Goal: Task Accomplishment & Management: Manage account settings

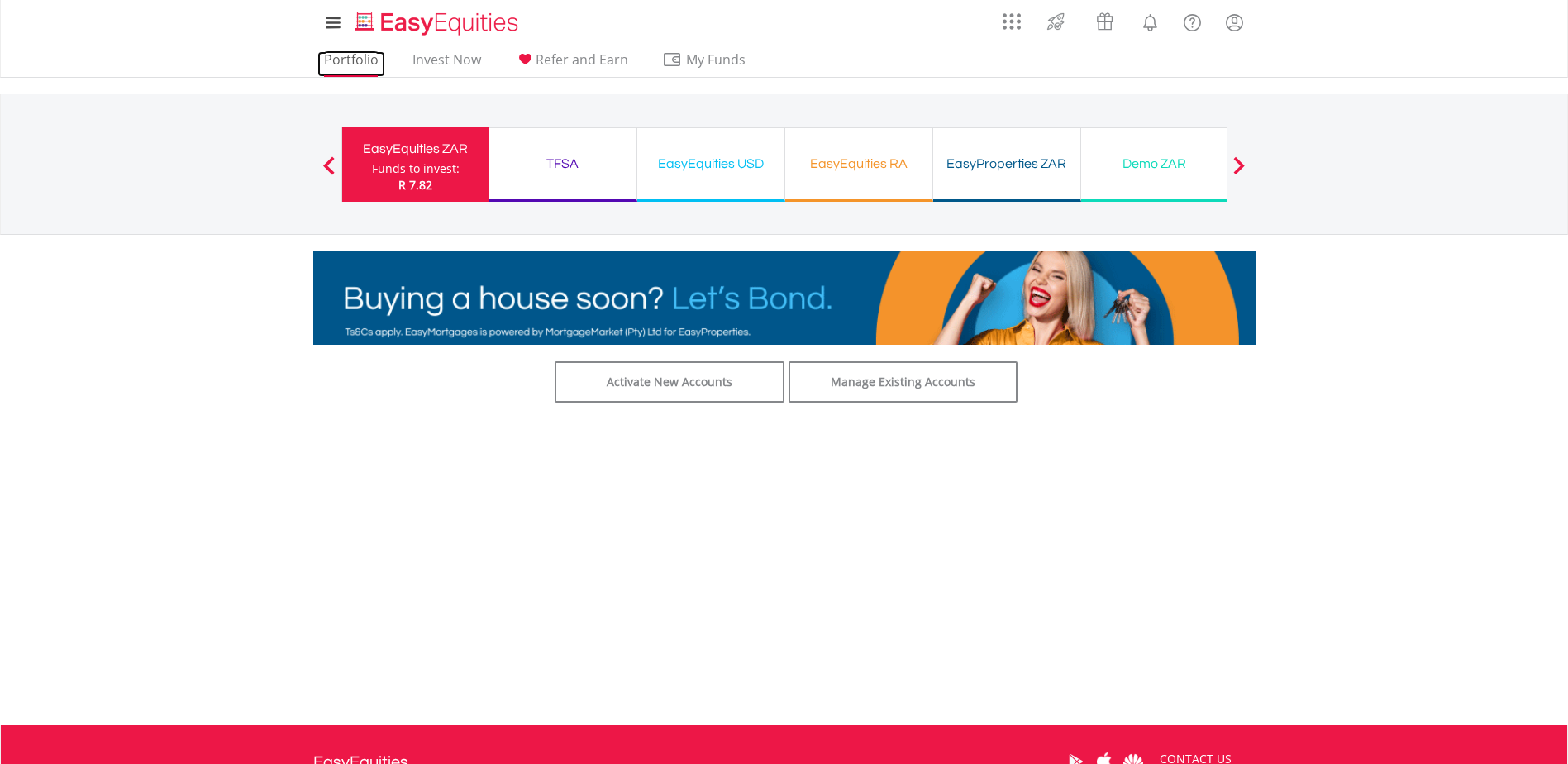
click at [342, 55] on link "Portfolio" at bounding box center [351, 64] width 68 height 26
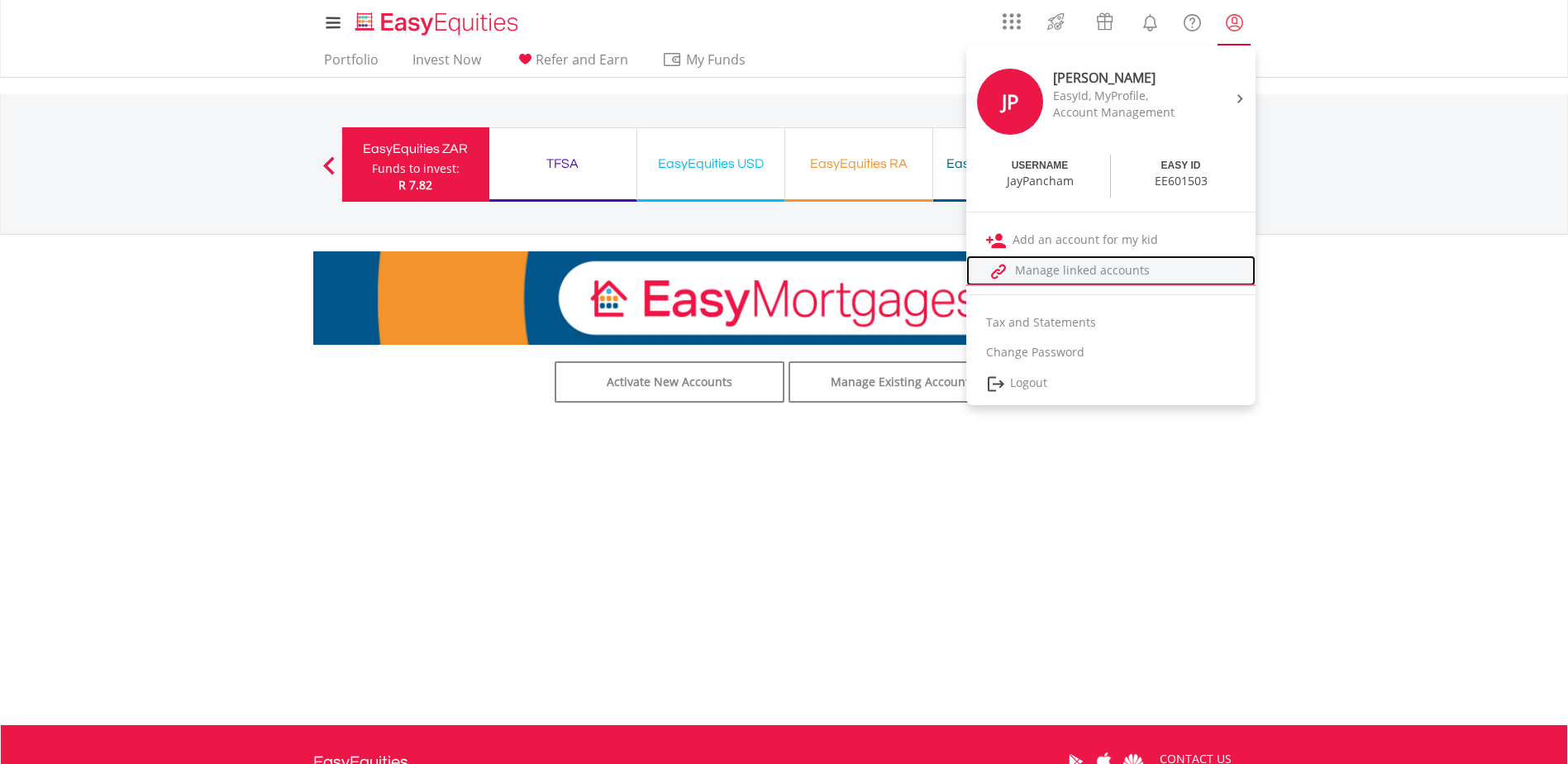
click at [1120, 276] on link "Manage linked accounts" at bounding box center [1110, 270] width 289 height 31
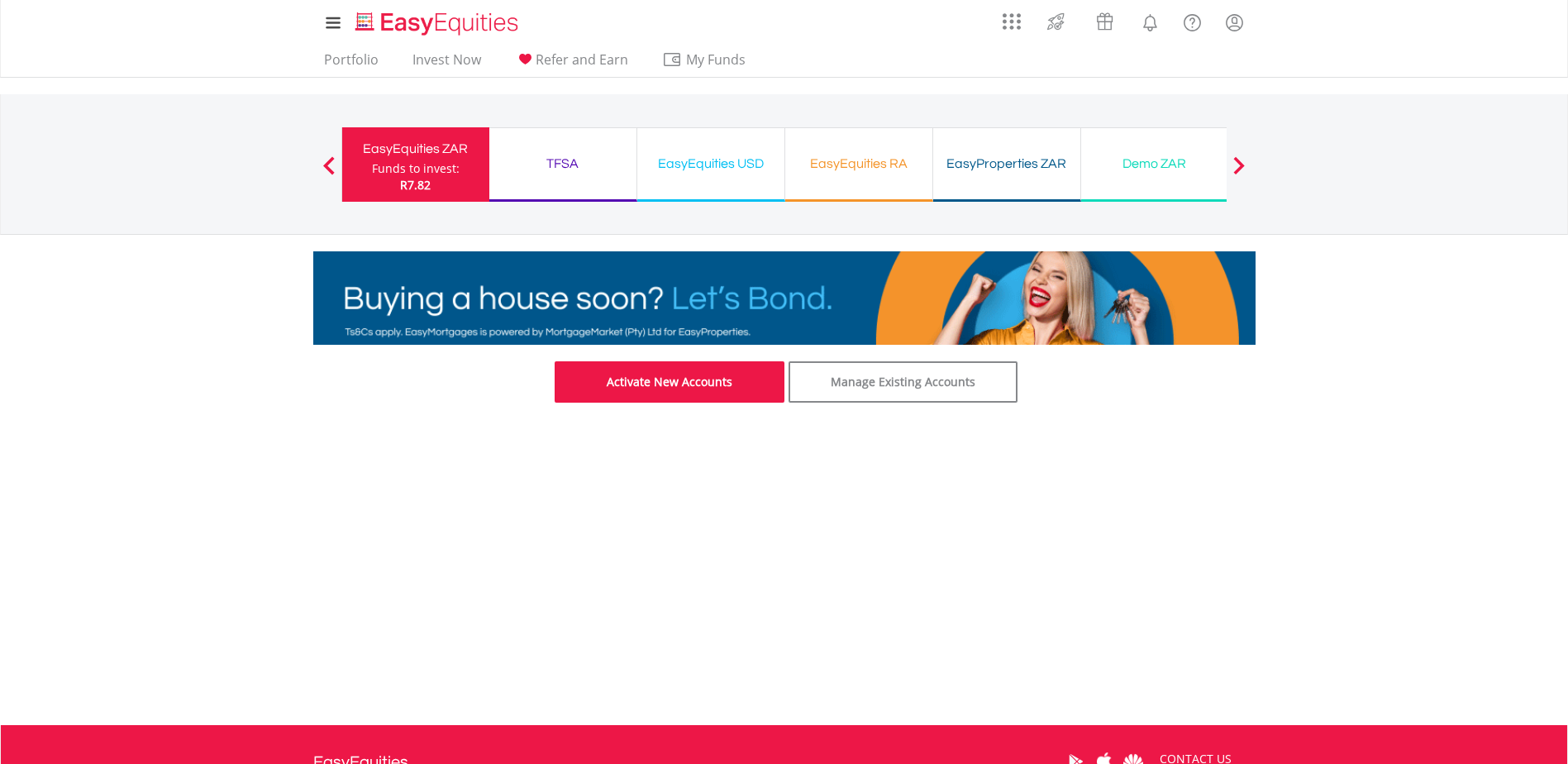
click at [653, 385] on link "Activate New Accounts" at bounding box center [670, 382] width 230 height 42
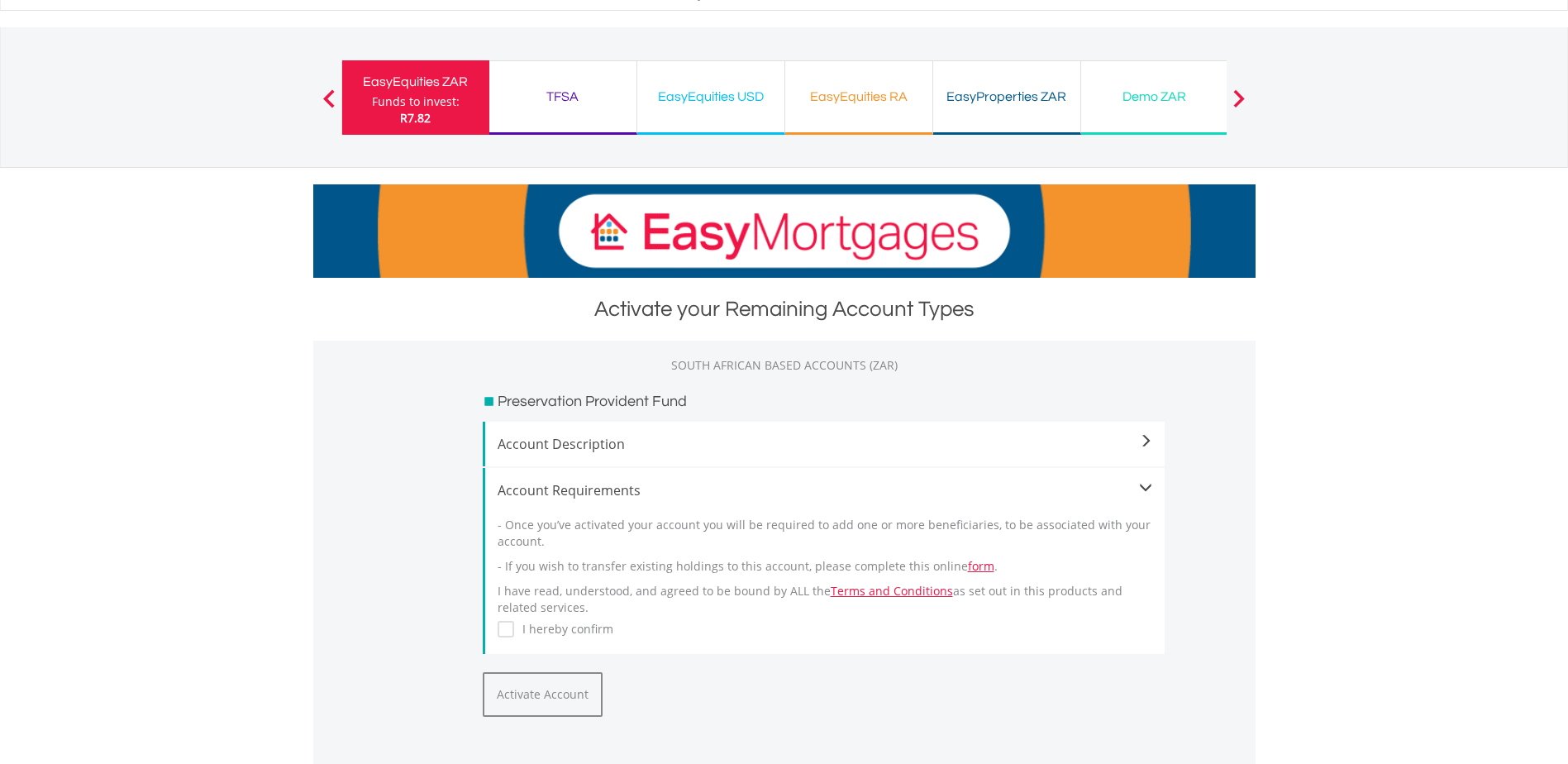
scroll to position [72, 0]
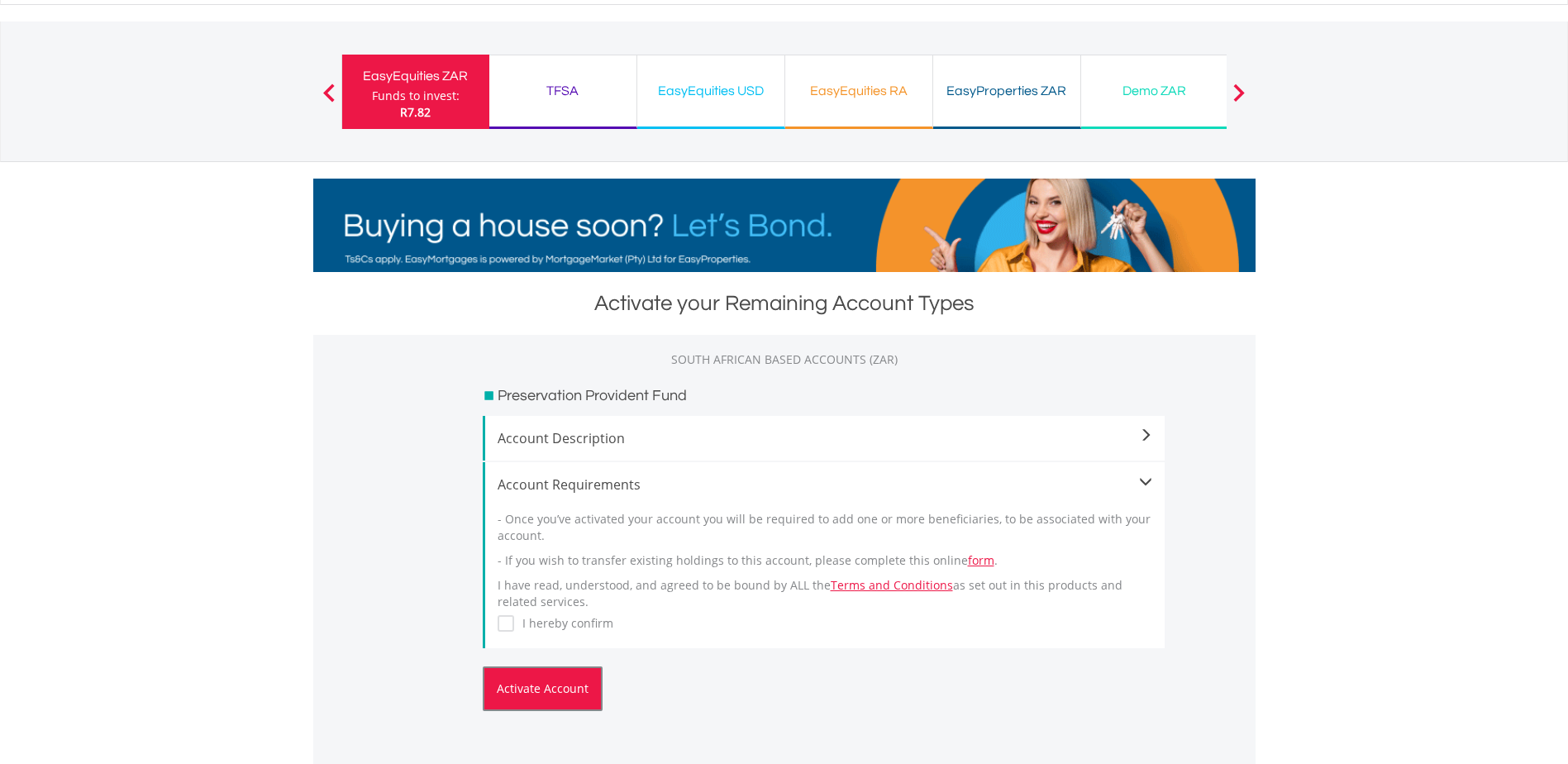
click at [512, 682] on button "Activate Account" at bounding box center [542, 688] width 120 height 45
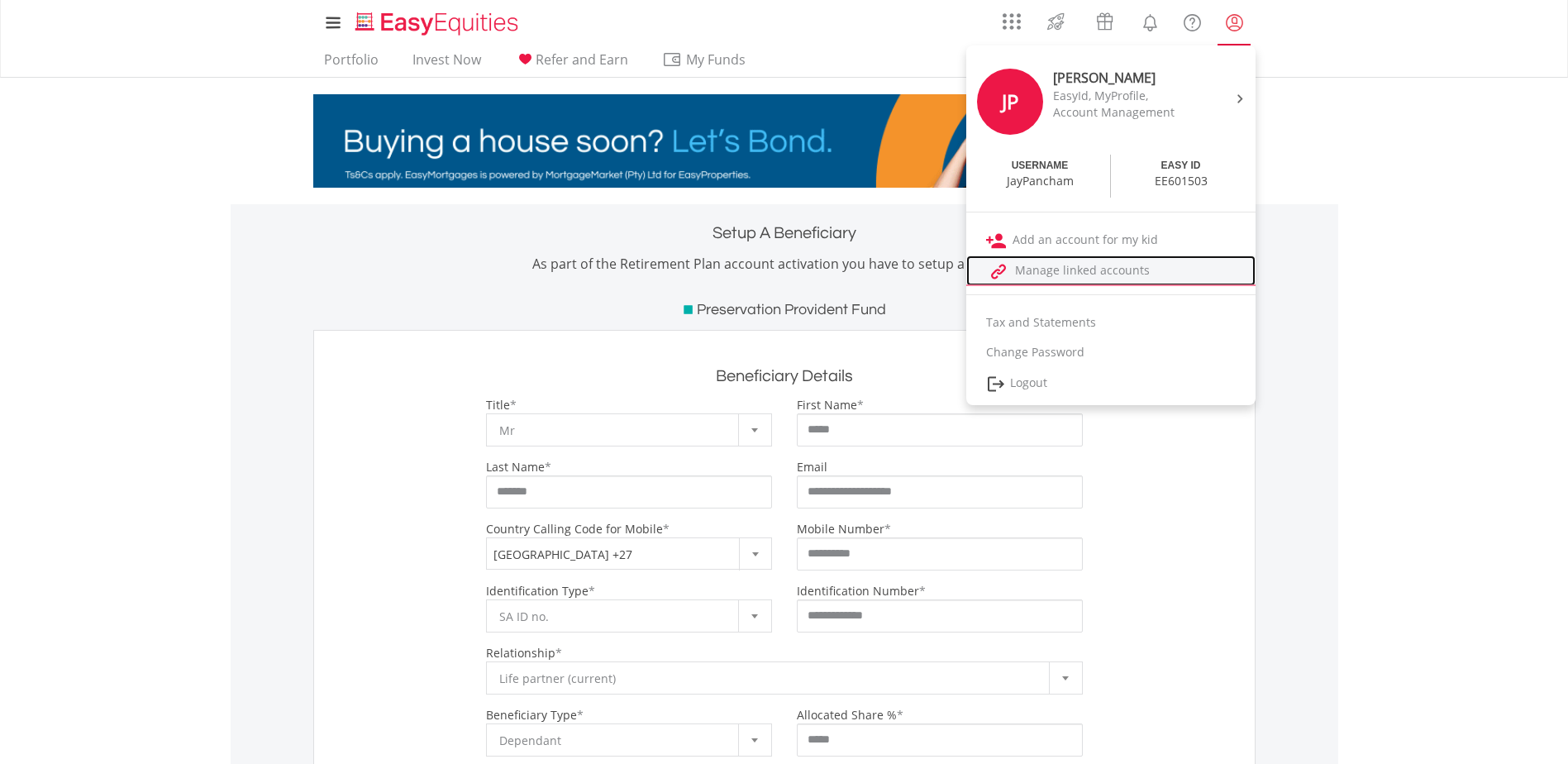
click at [1110, 277] on link "Manage linked accounts" at bounding box center [1110, 270] width 289 height 31
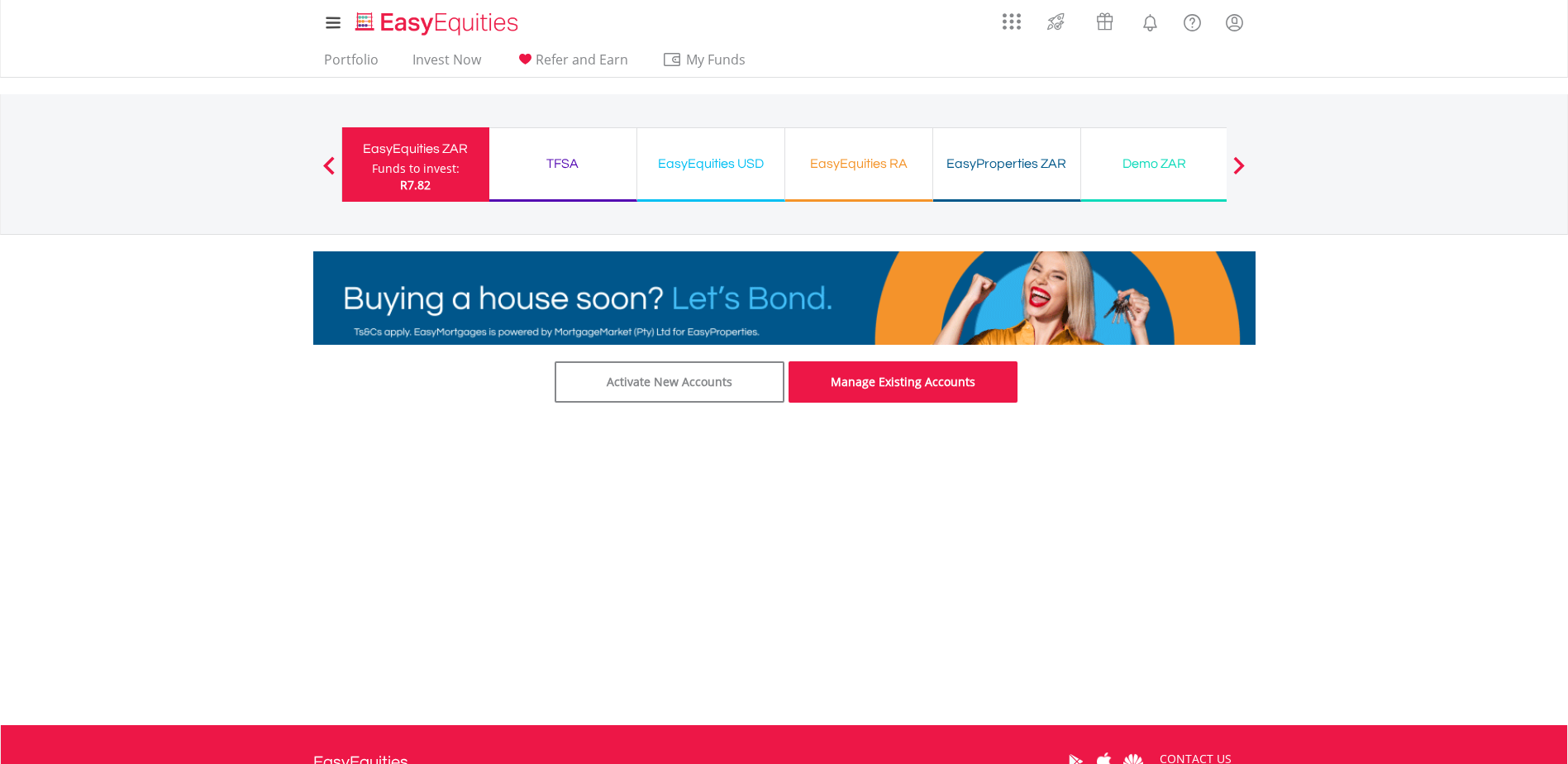
click at [888, 387] on link "Manage Existing Accounts" at bounding box center [904, 382] width 230 height 42
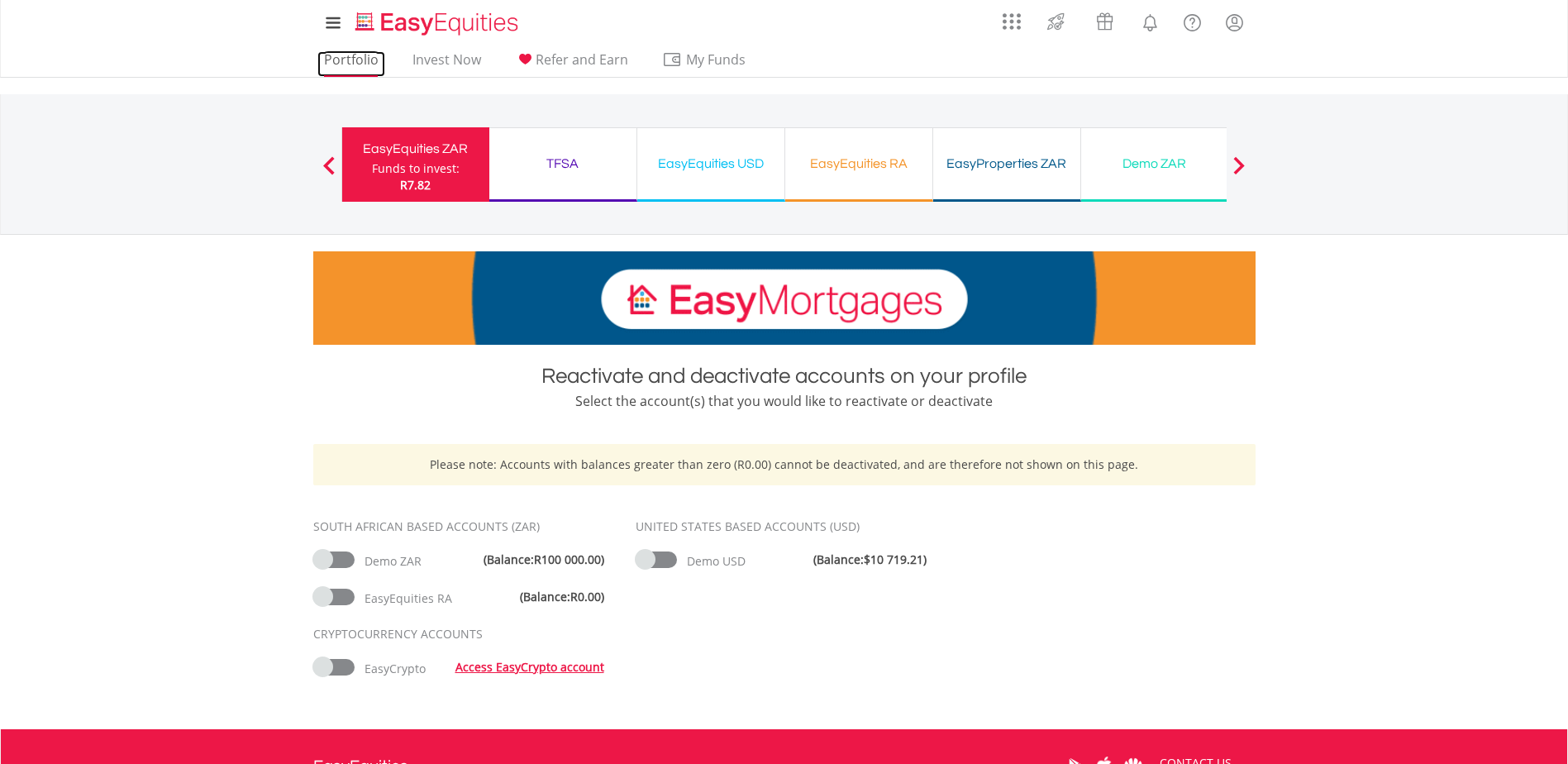
click at [350, 64] on link "Portfolio" at bounding box center [351, 64] width 68 height 26
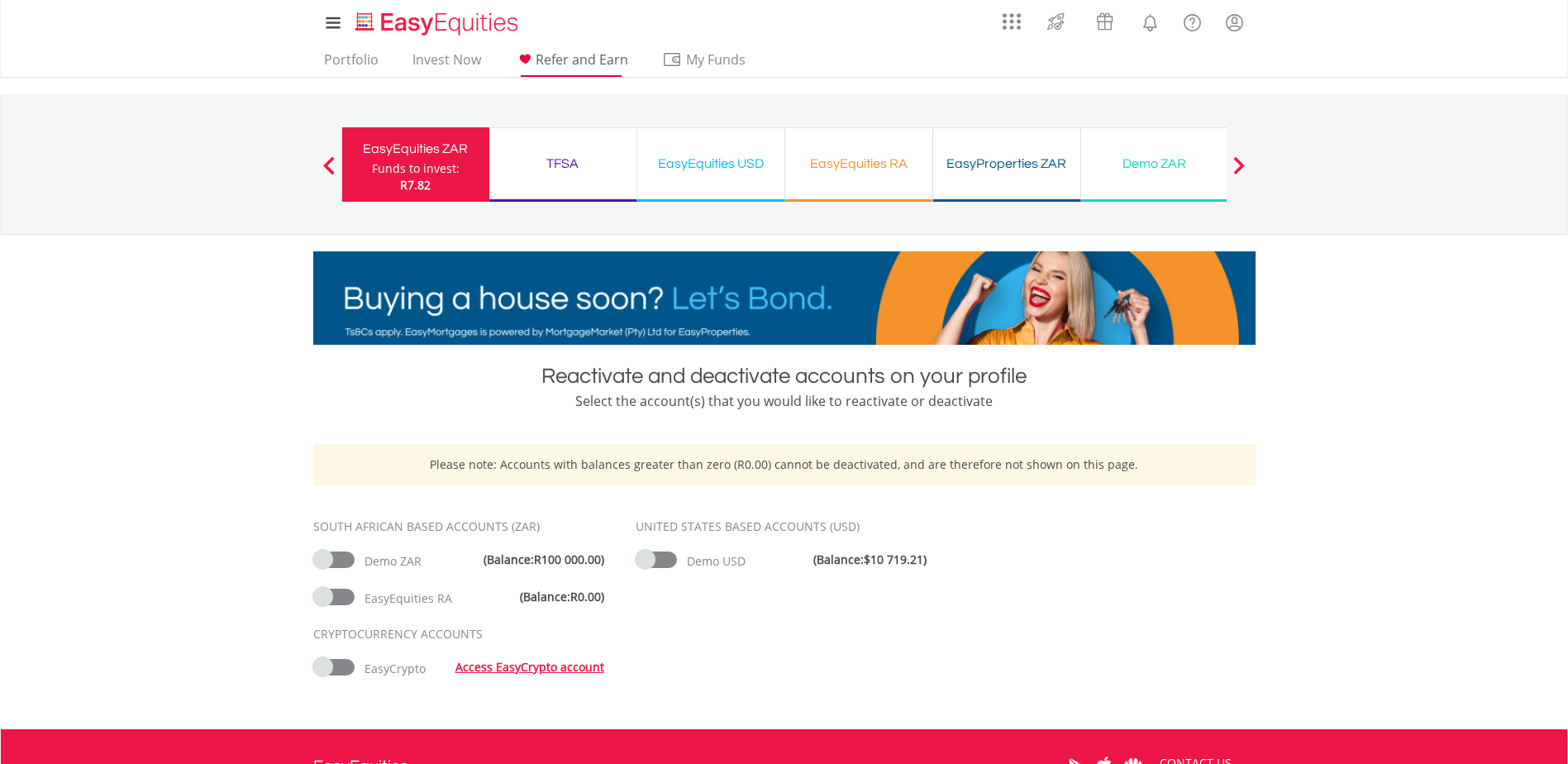
click at [582, 63] on span "Refer and Earn" at bounding box center [581, 59] width 93 height 19
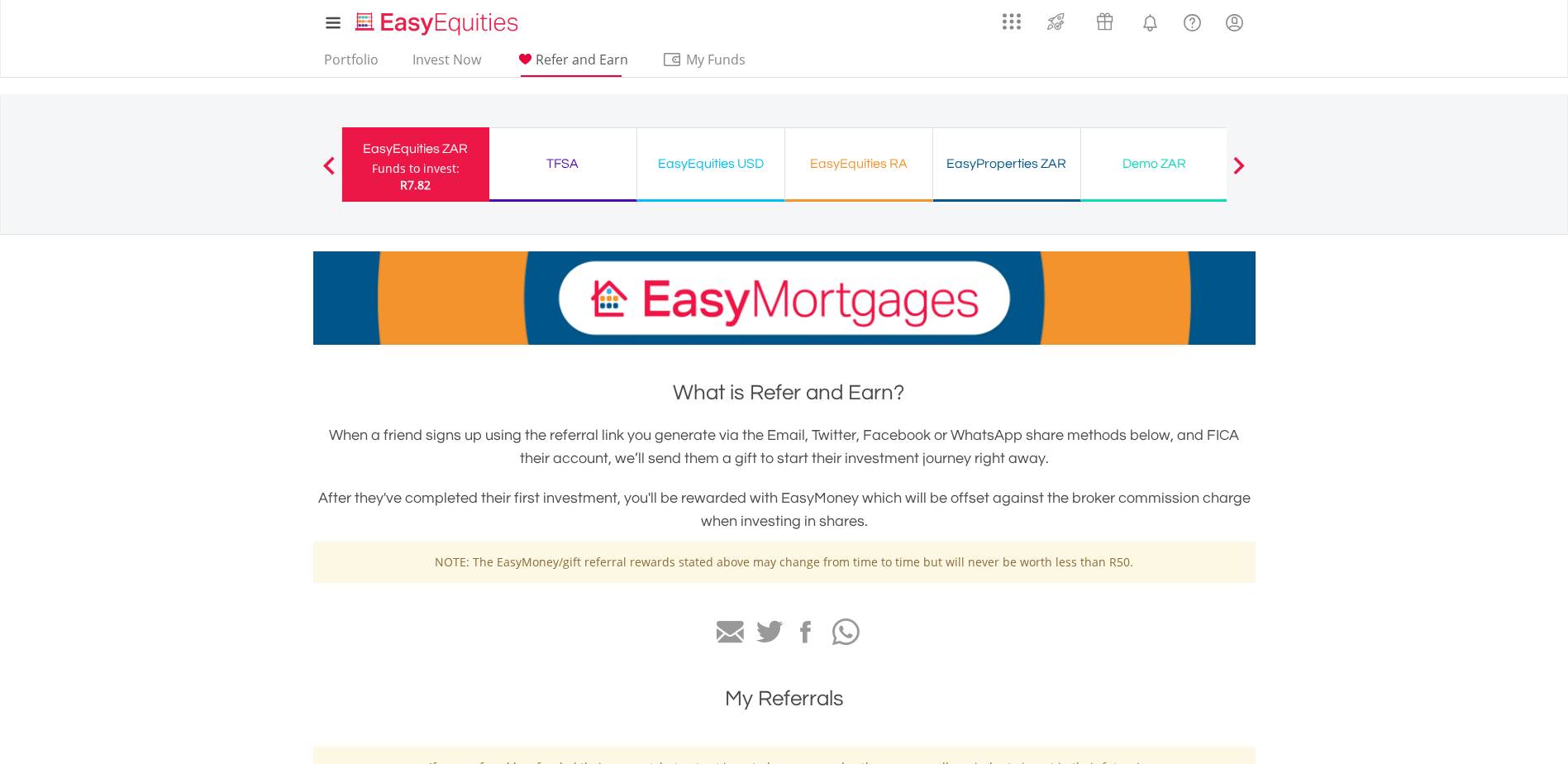
drag, startPoint x: 600, startPoint y: 57, endPoint x: 581, endPoint y: 57, distance: 19.0
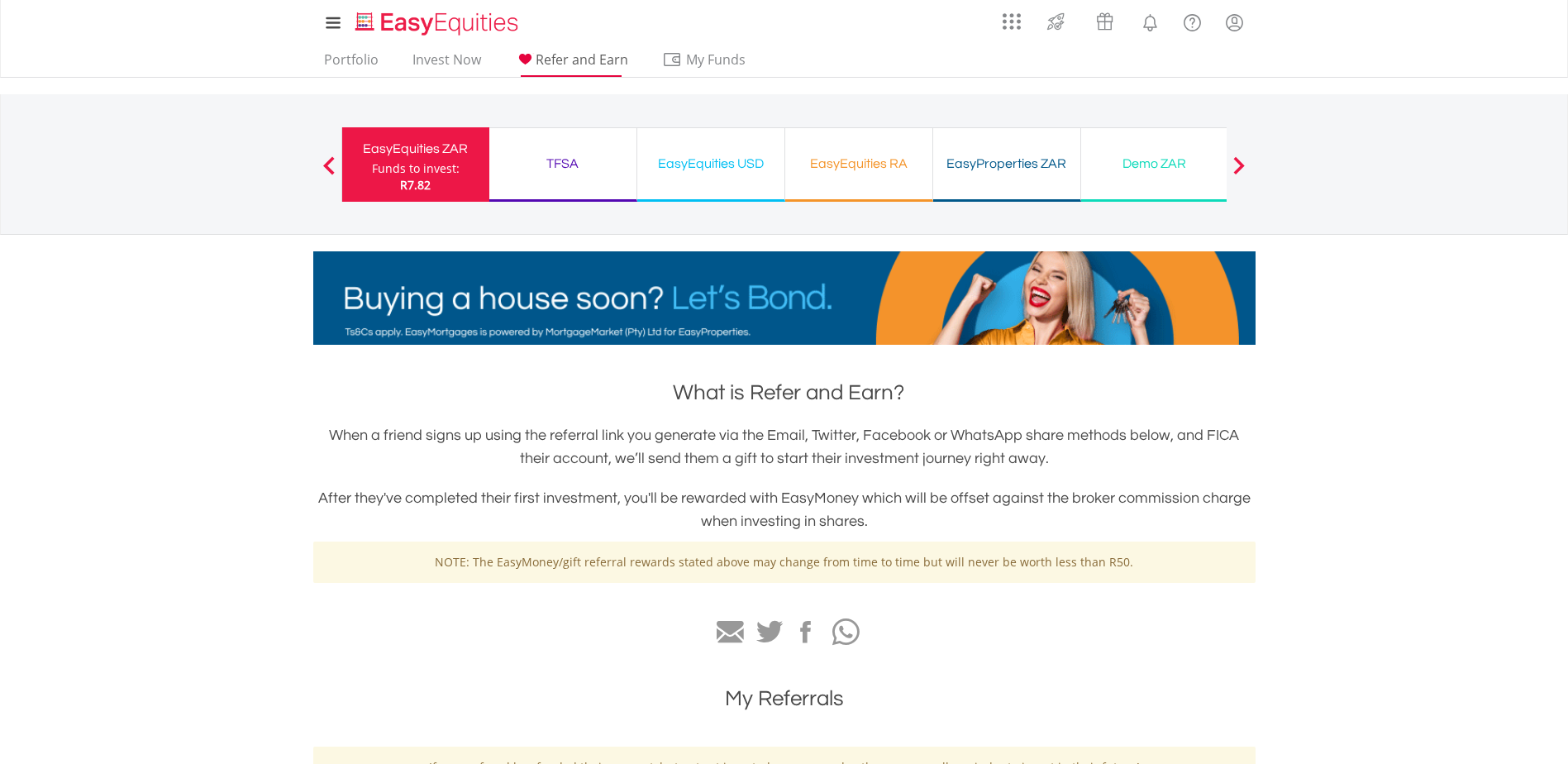
click at [581, 57] on span "Refer and Earn" at bounding box center [581, 59] width 93 height 19
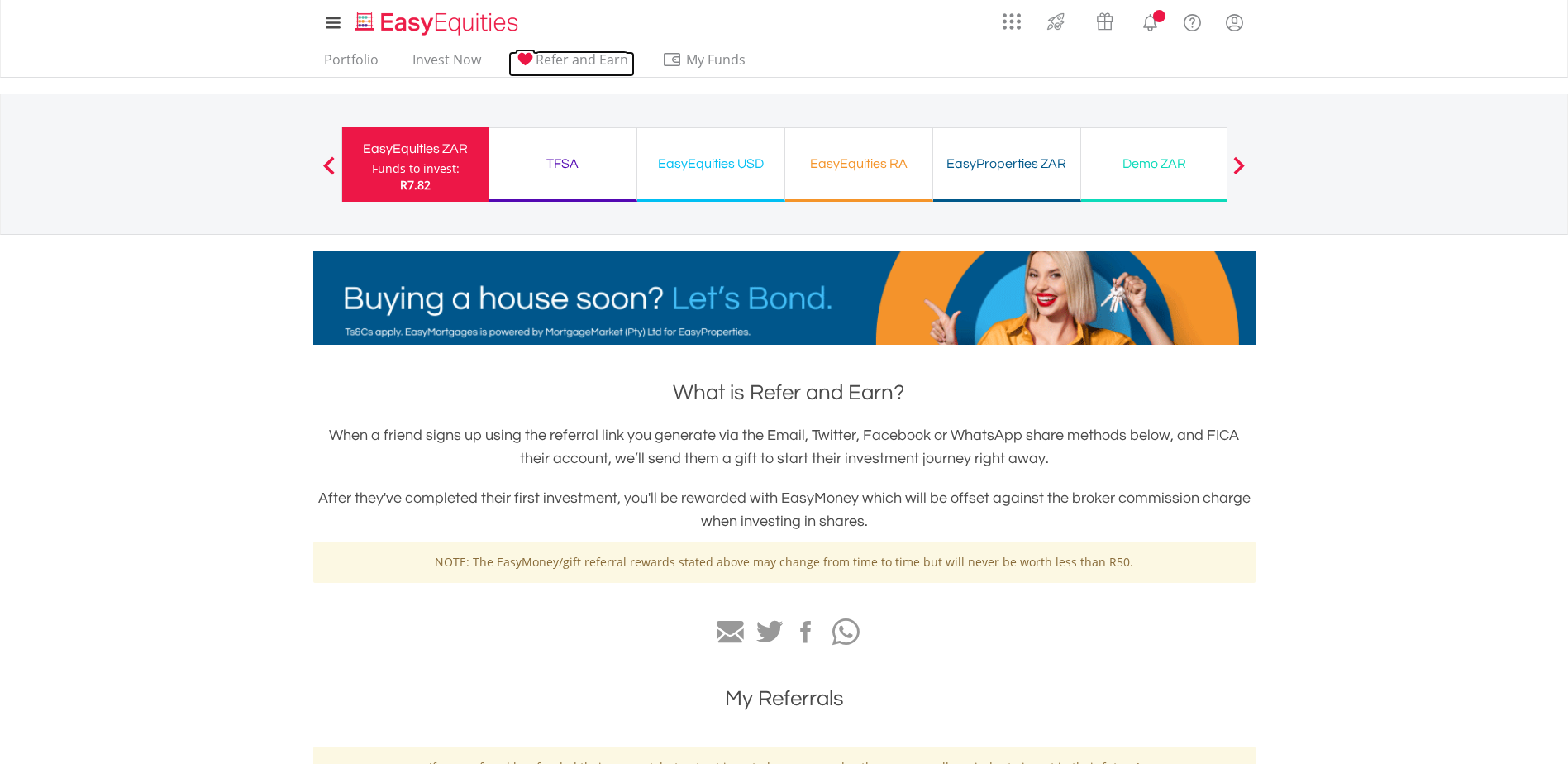
click at [581, 57] on span "Refer and Earn" at bounding box center [581, 59] width 93 height 19
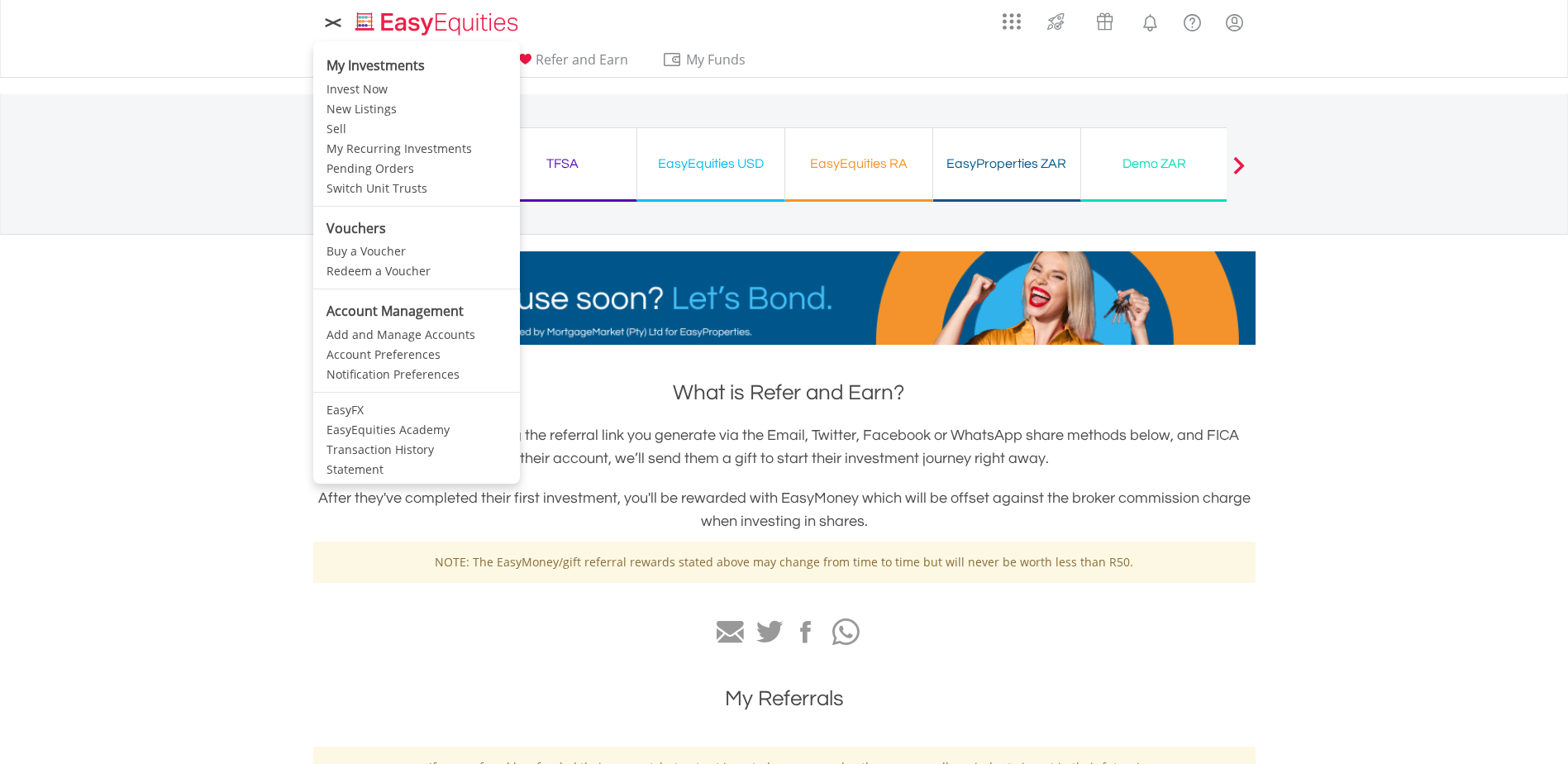
click at [340, 28] on icon at bounding box center [333, 22] width 23 height 20
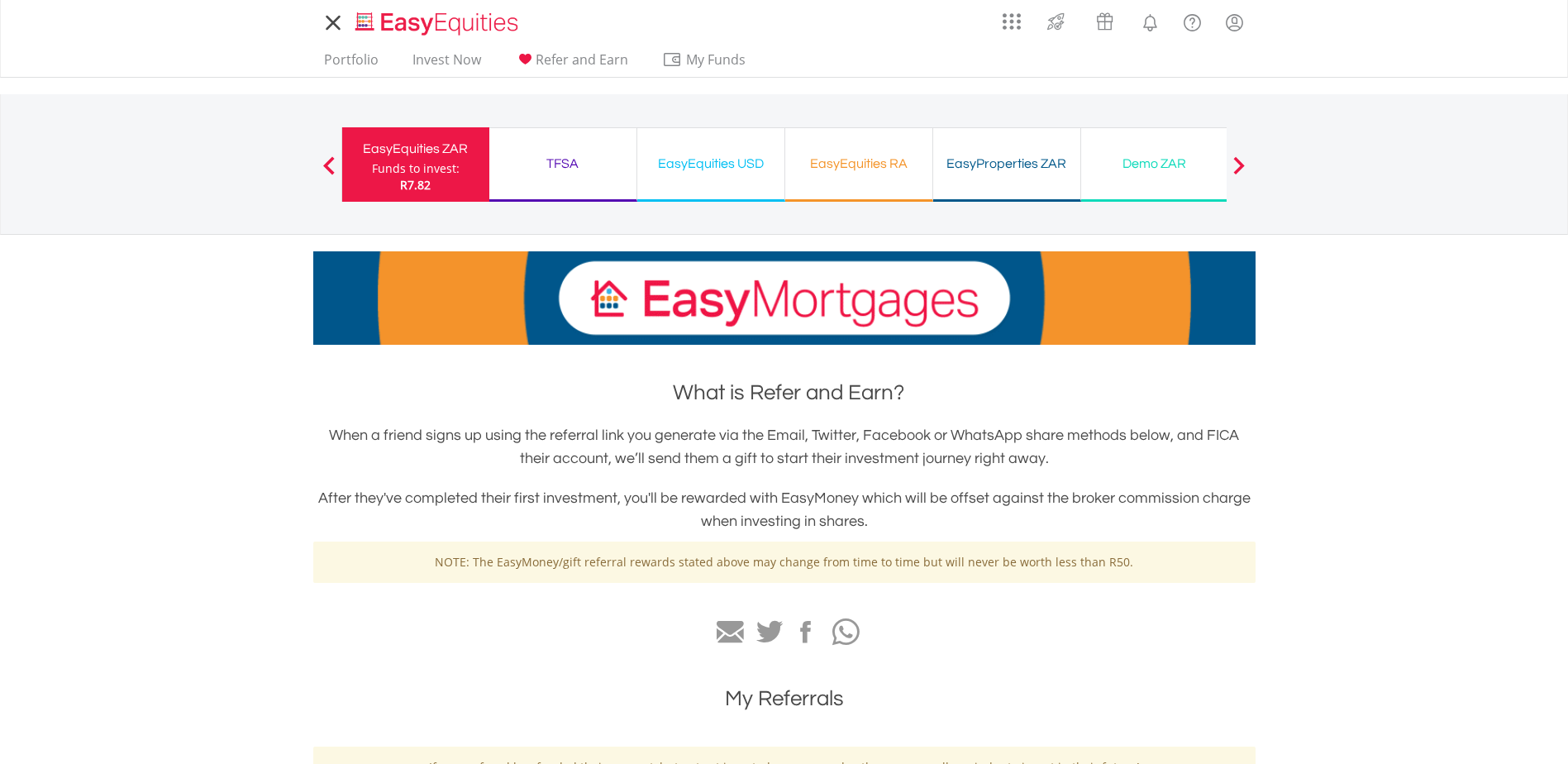
click at [340, 28] on icon at bounding box center [333, 22] width 23 height 20
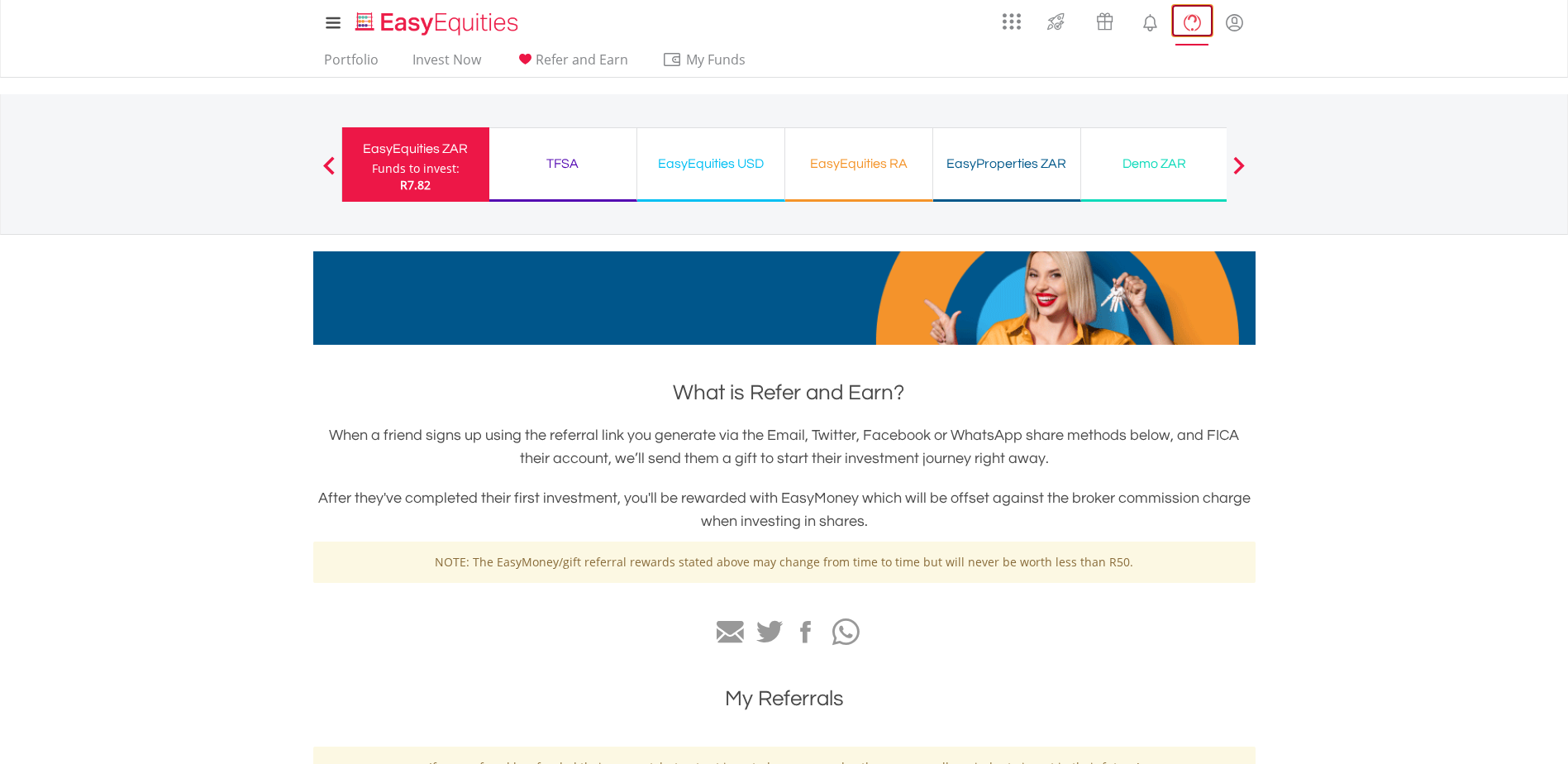
click at [1198, 25] on lord-icon "FAQ's and Support" at bounding box center [1192, 22] width 20 height 20
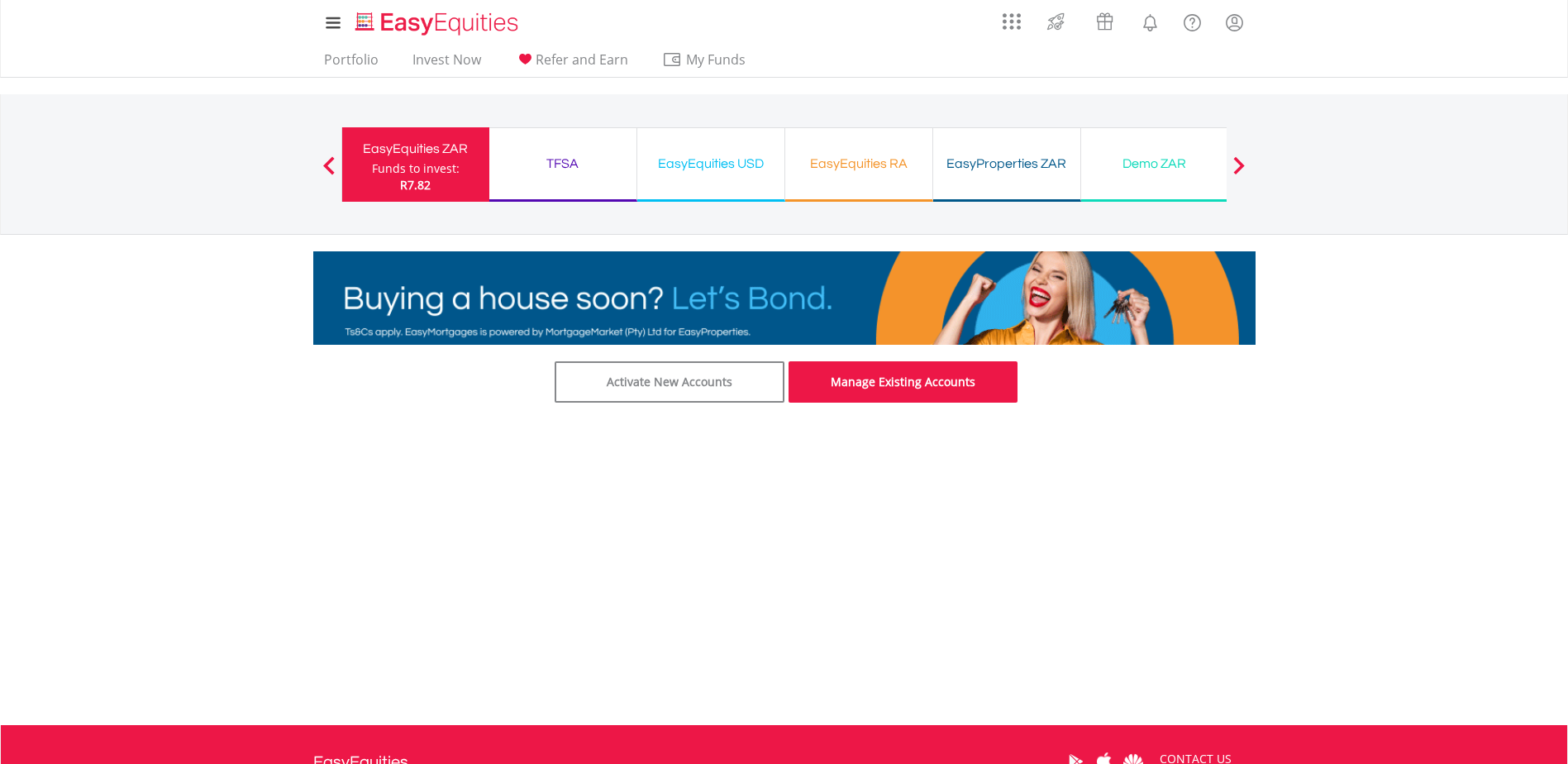
click at [860, 390] on link "Manage Existing Accounts" at bounding box center [904, 382] width 230 height 42
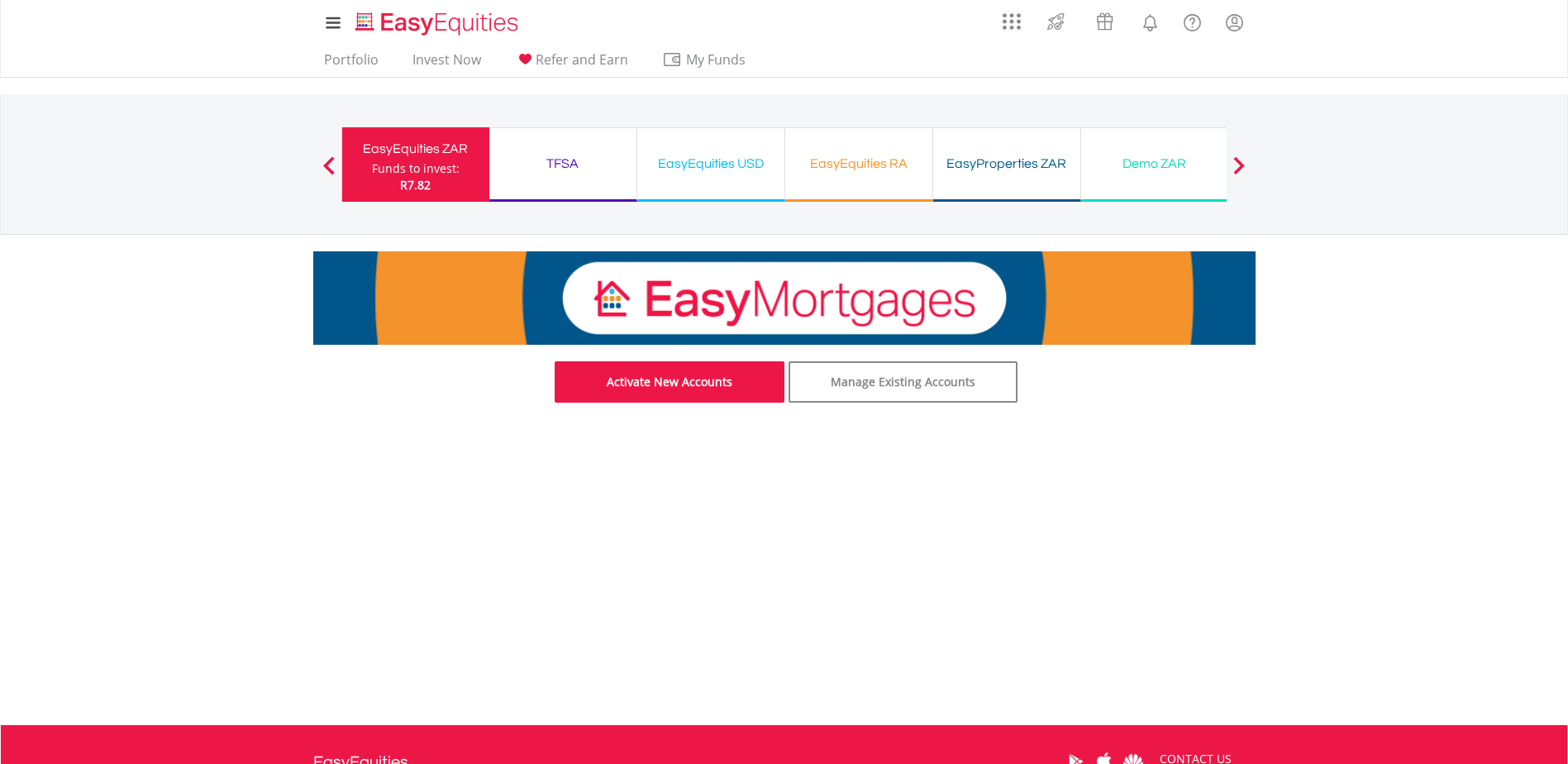
click at [709, 381] on link "Activate New Accounts" at bounding box center [670, 382] width 230 height 42
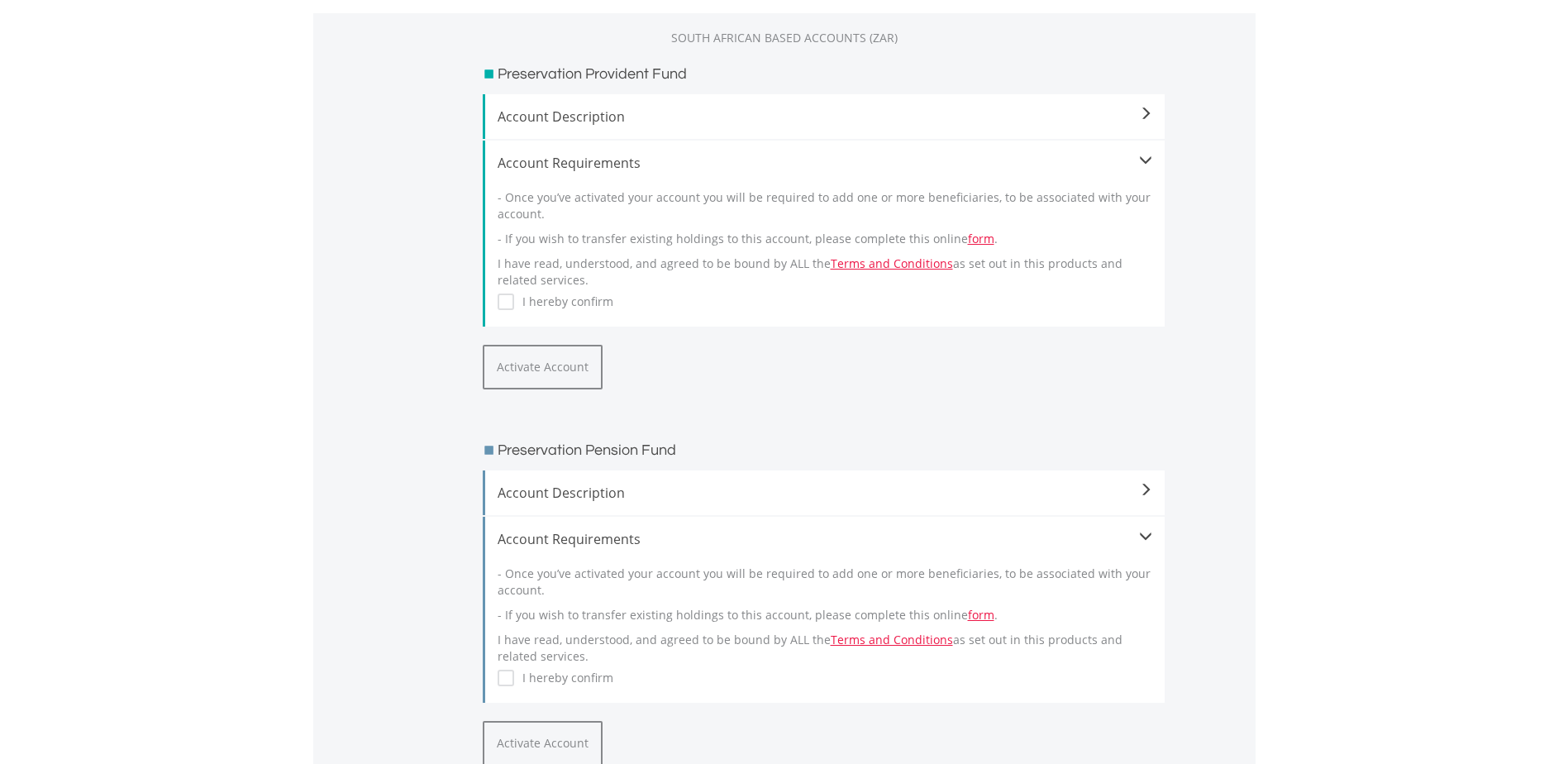
scroll to position [392, 0]
click at [538, 379] on button "Activate Account" at bounding box center [542, 369] width 120 height 45
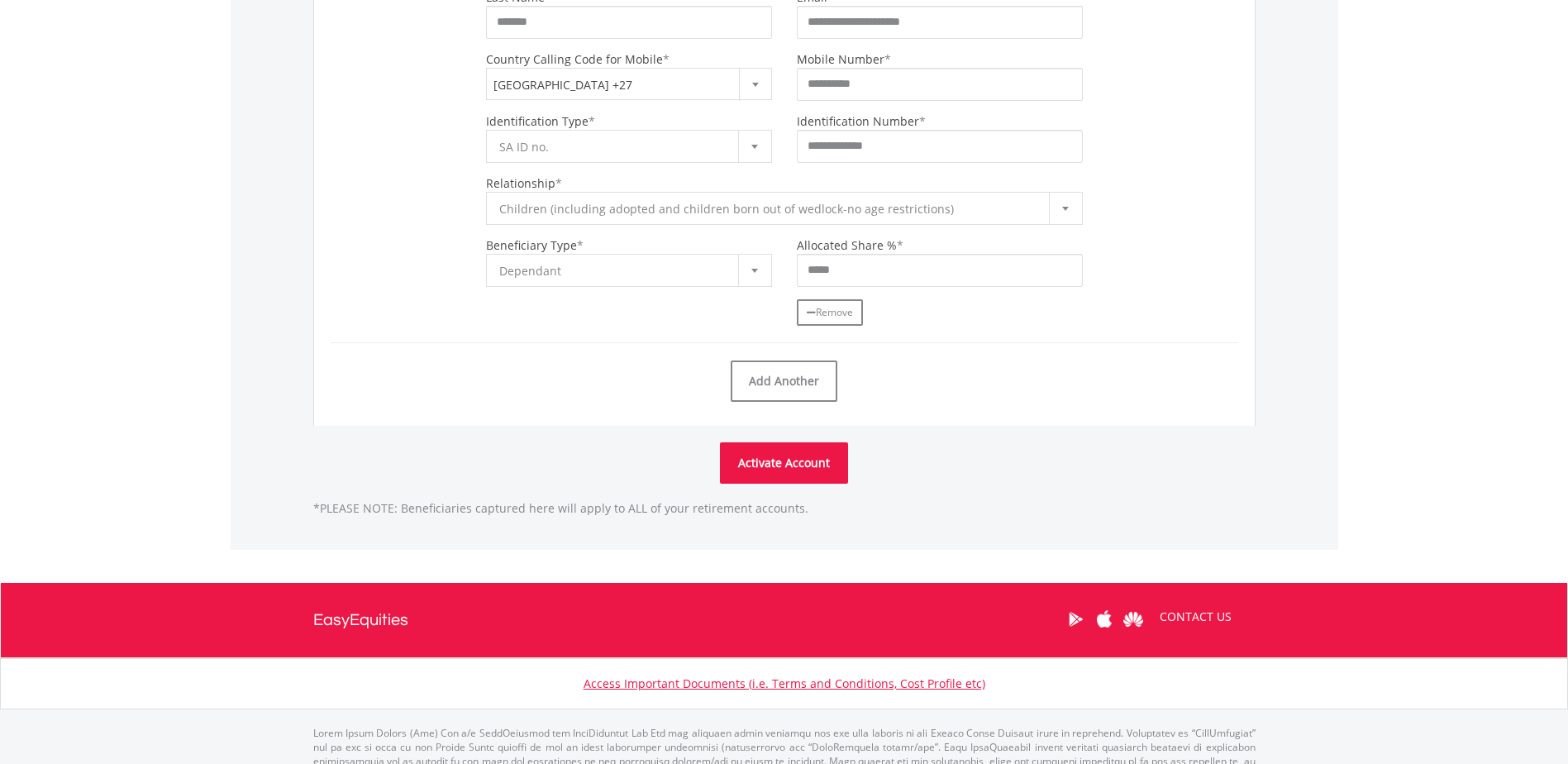
scroll to position [1403, 0]
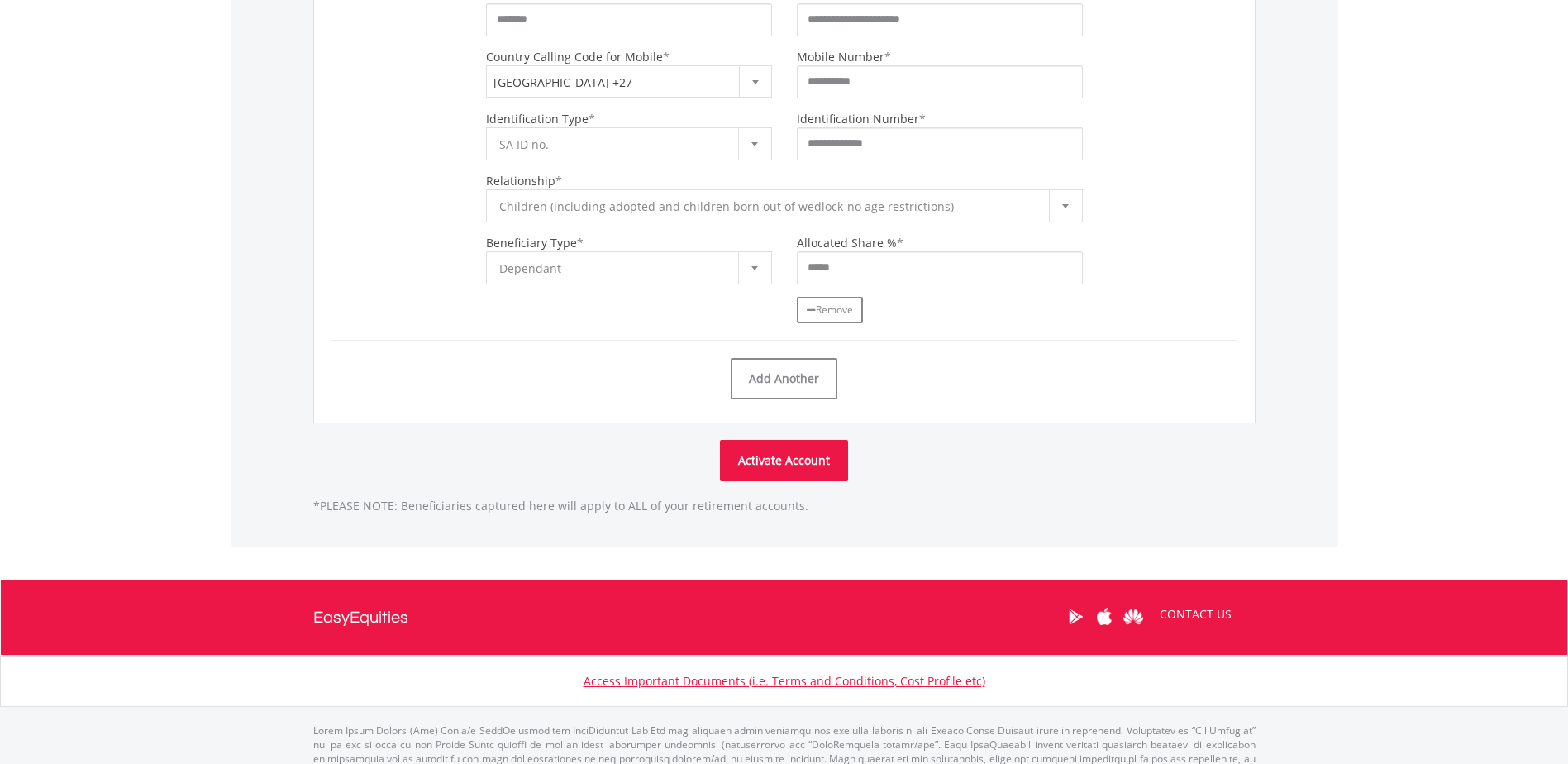
click at [781, 451] on button "Activate Account" at bounding box center [784, 460] width 128 height 42
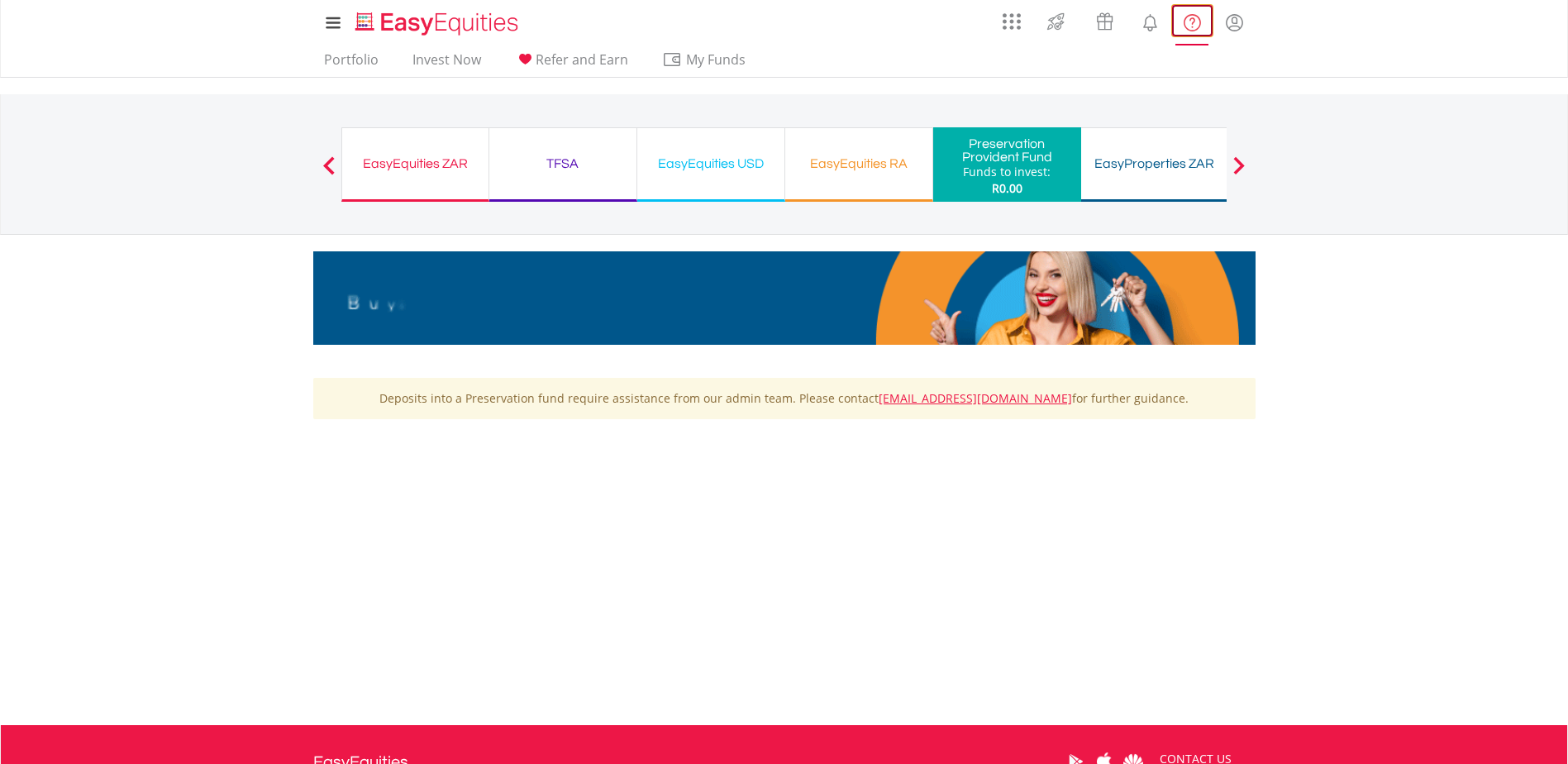
click at [1195, 20] on lord-icon "FAQ's and Support" at bounding box center [1192, 22] width 20 height 20
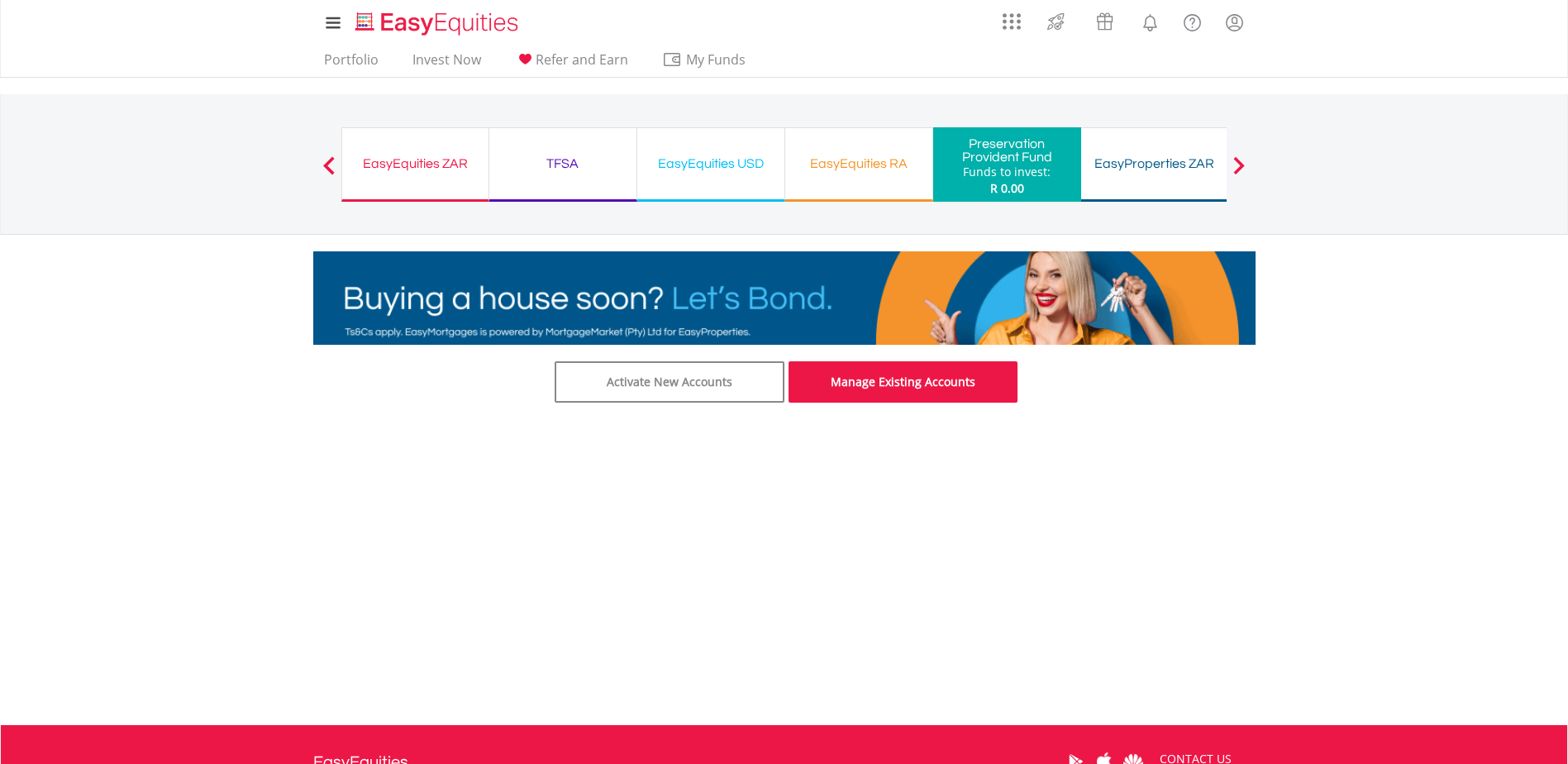
click at [884, 379] on link "Manage Existing Accounts" at bounding box center [904, 382] width 230 height 42
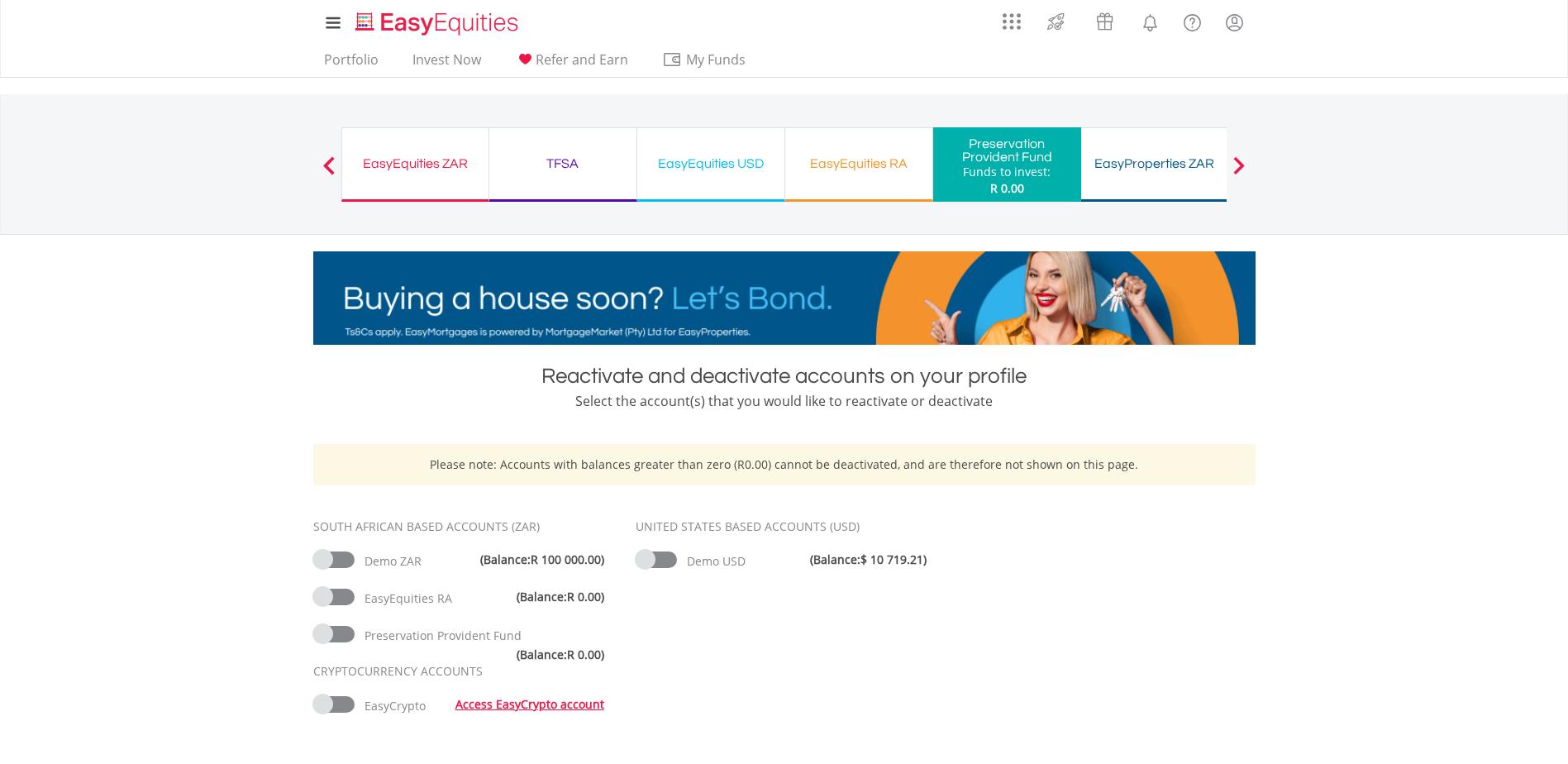
click at [1238, 165] on span at bounding box center [1238, 165] width 11 height 19
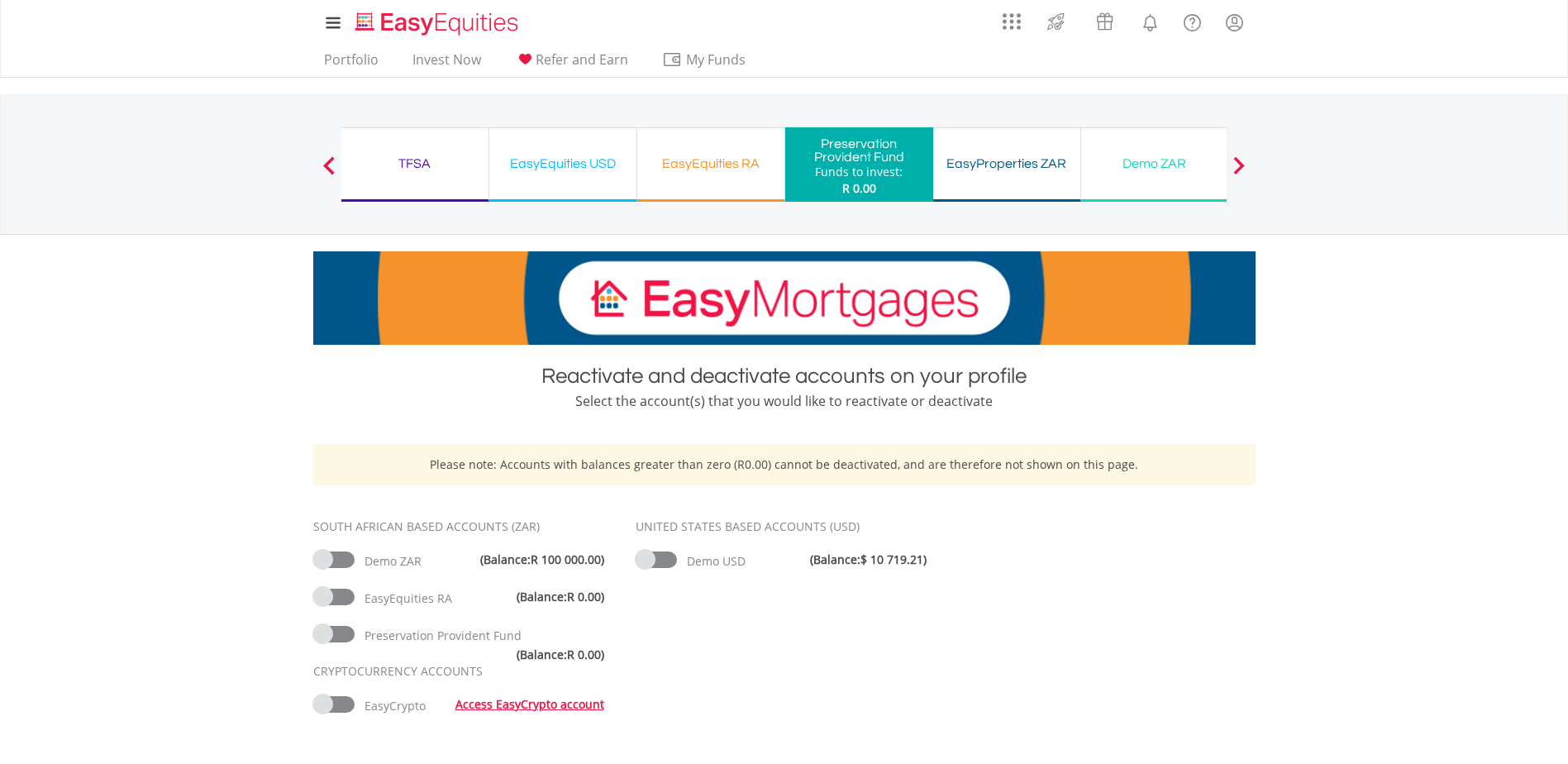
click at [1238, 165] on span at bounding box center [1238, 165] width 11 height 19
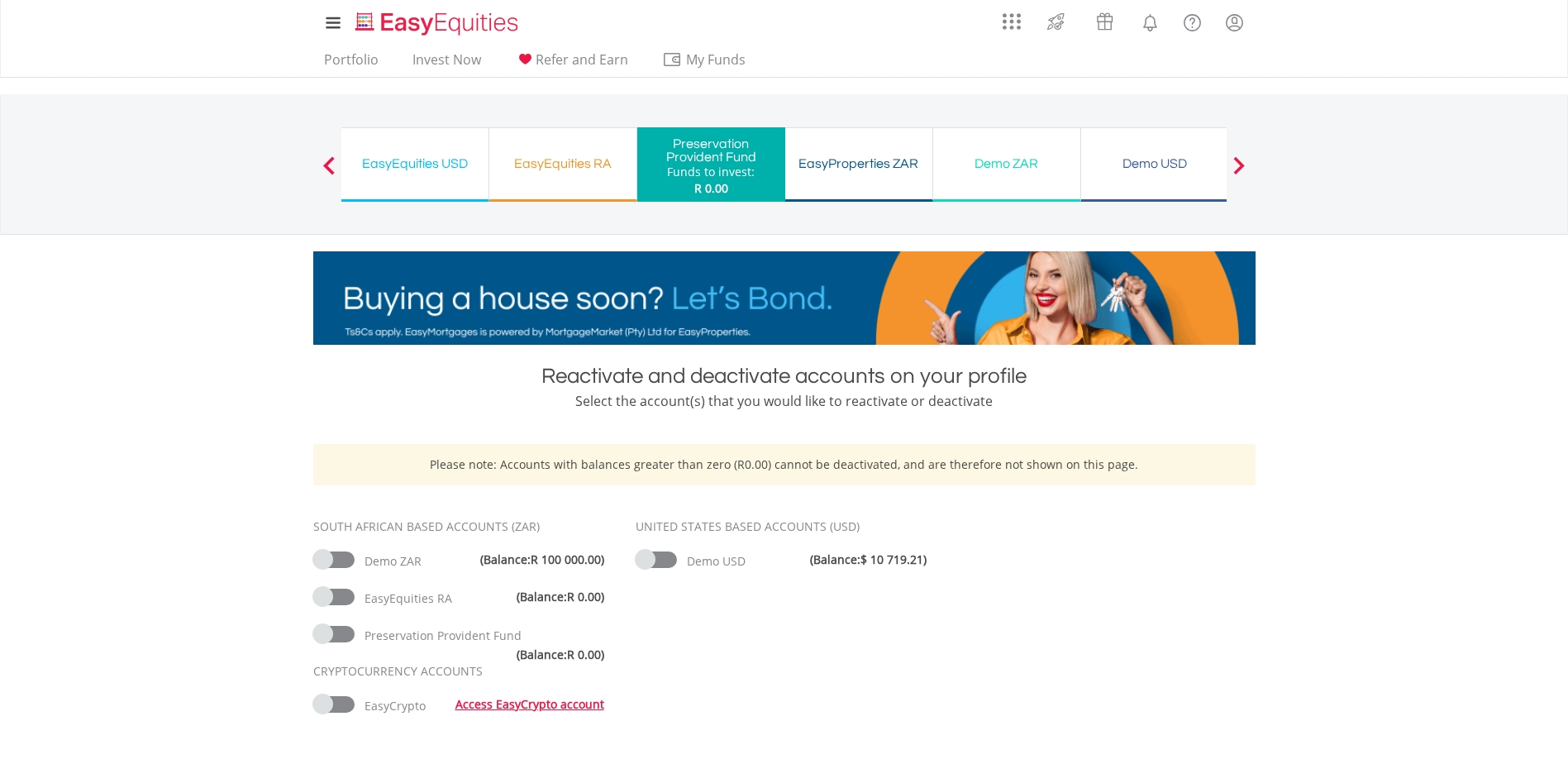
click at [1238, 165] on span at bounding box center [1238, 165] width 11 height 19
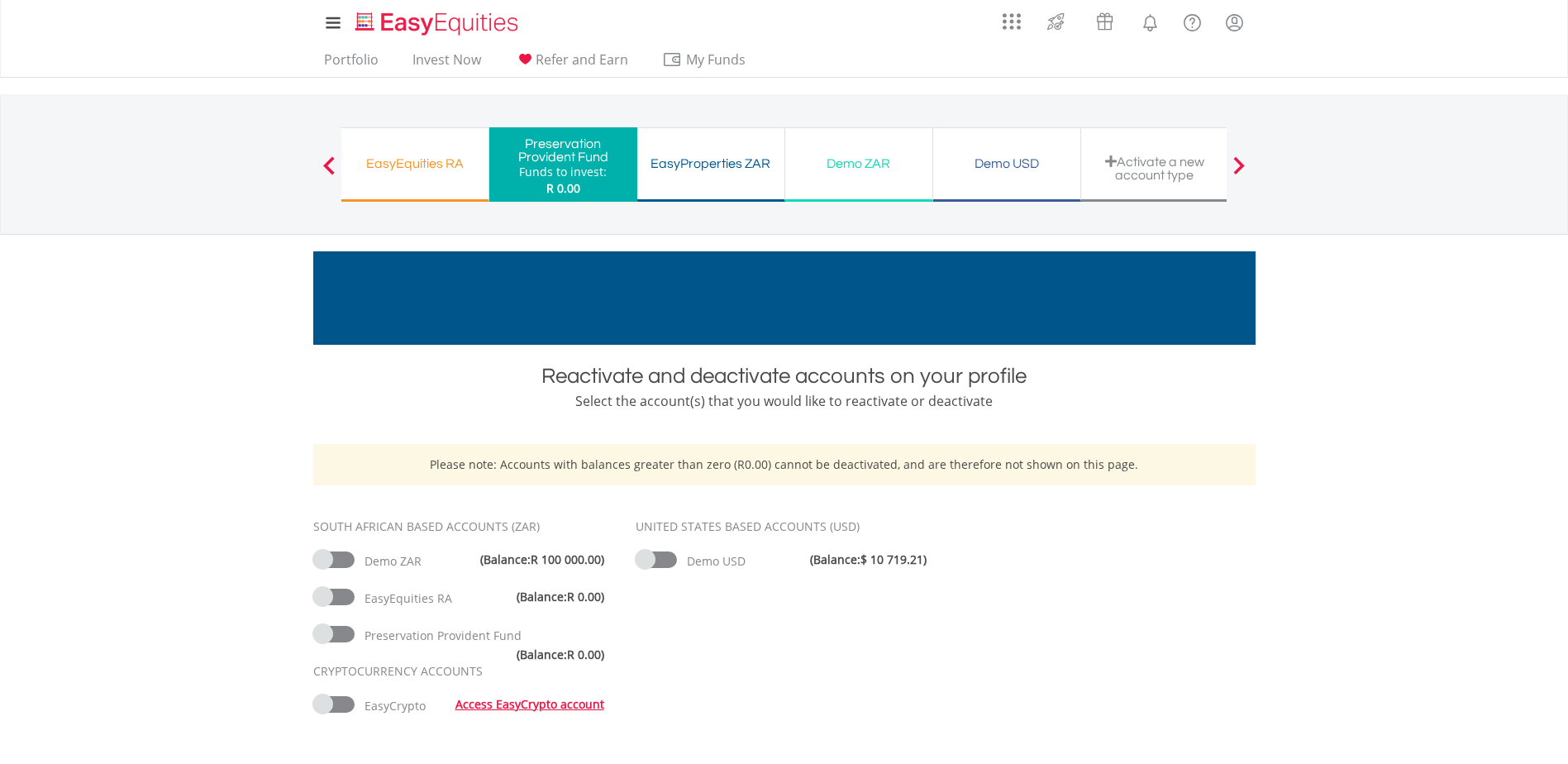
click at [1238, 165] on span at bounding box center [1238, 165] width 11 height 19
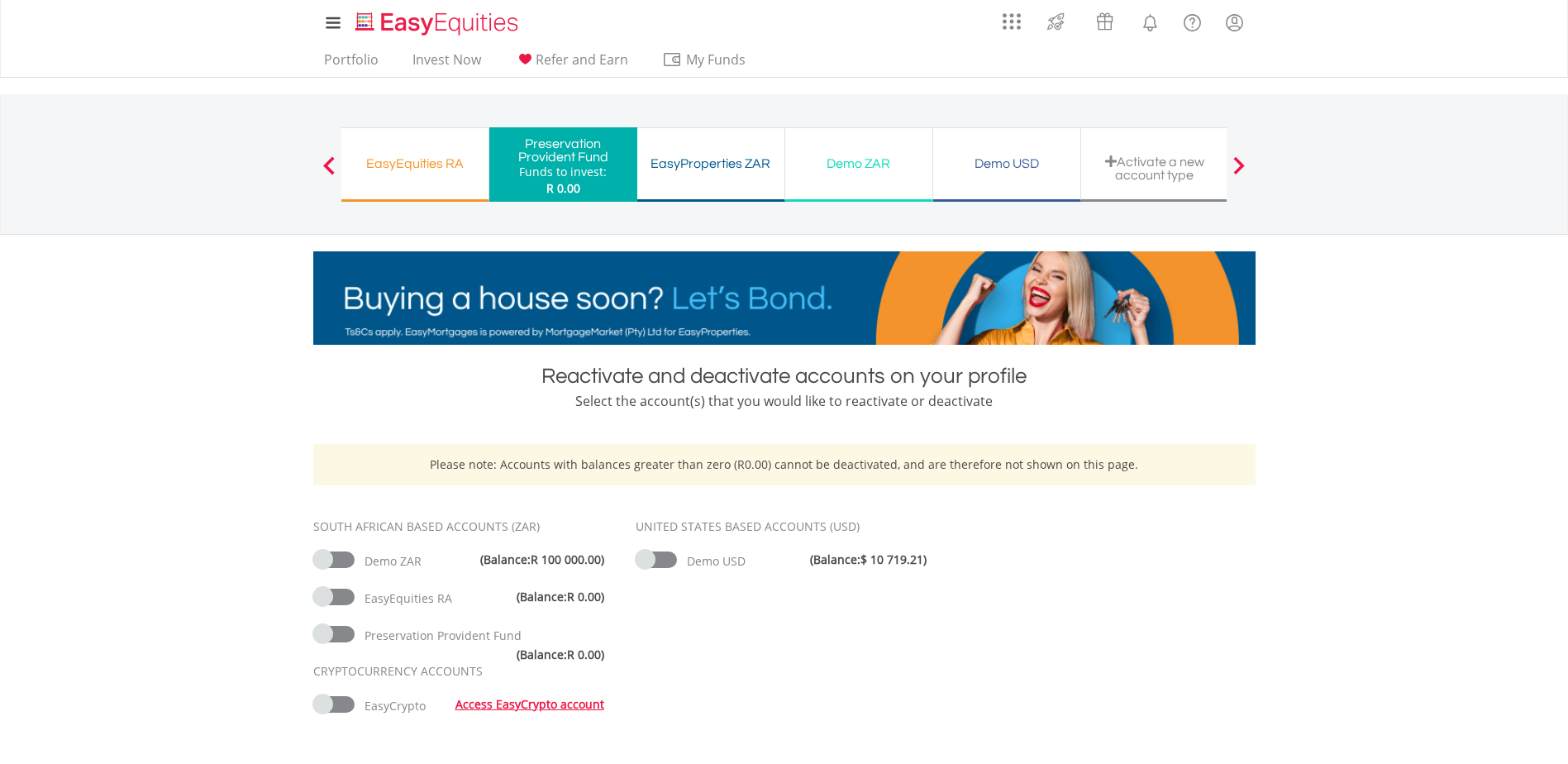
click at [1238, 165] on span at bounding box center [1238, 165] width 11 height 19
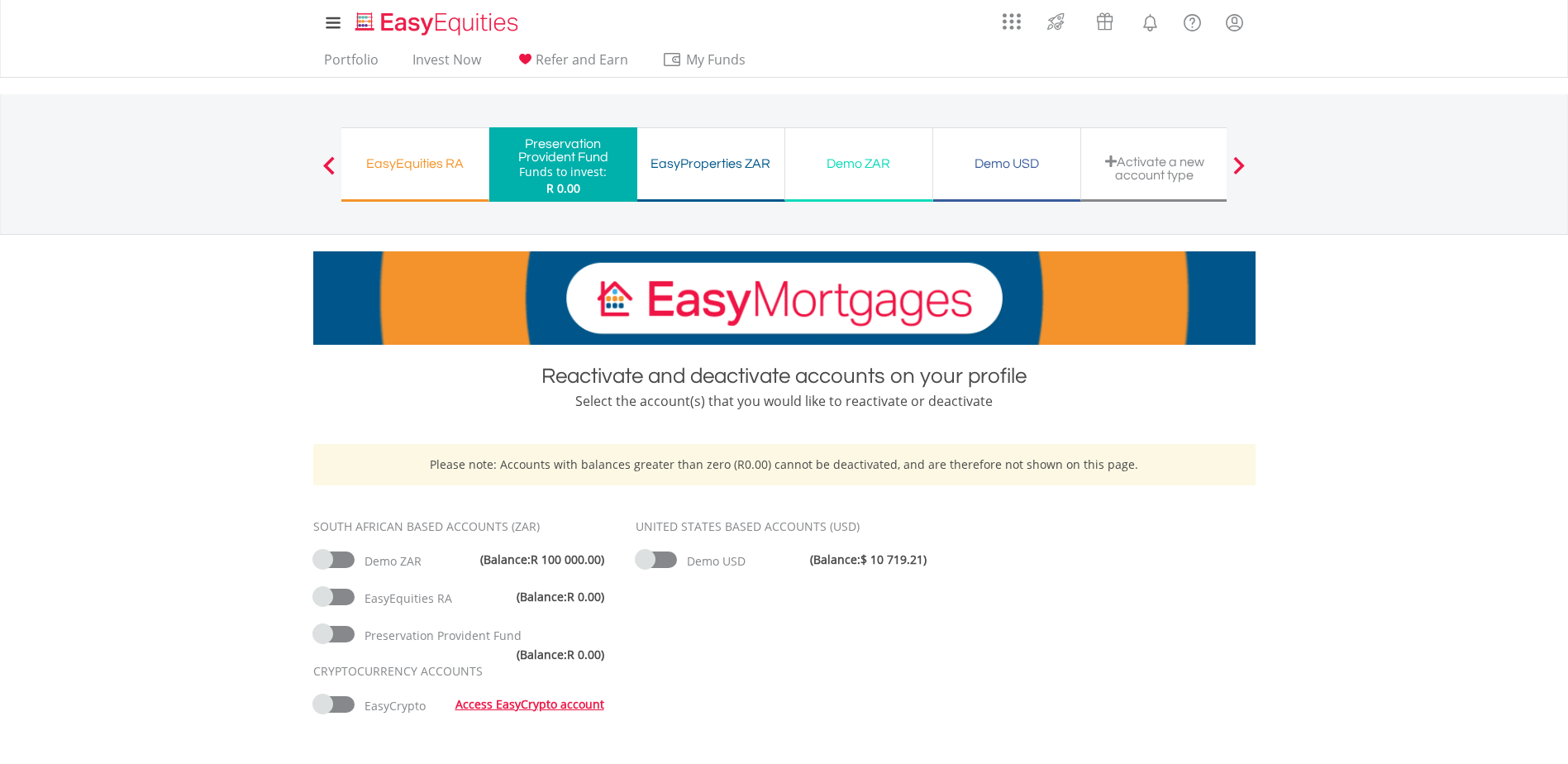
click at [1151, 170] on div "Activate a new account type" at bounding box center [1155, 168] width 127 height 27
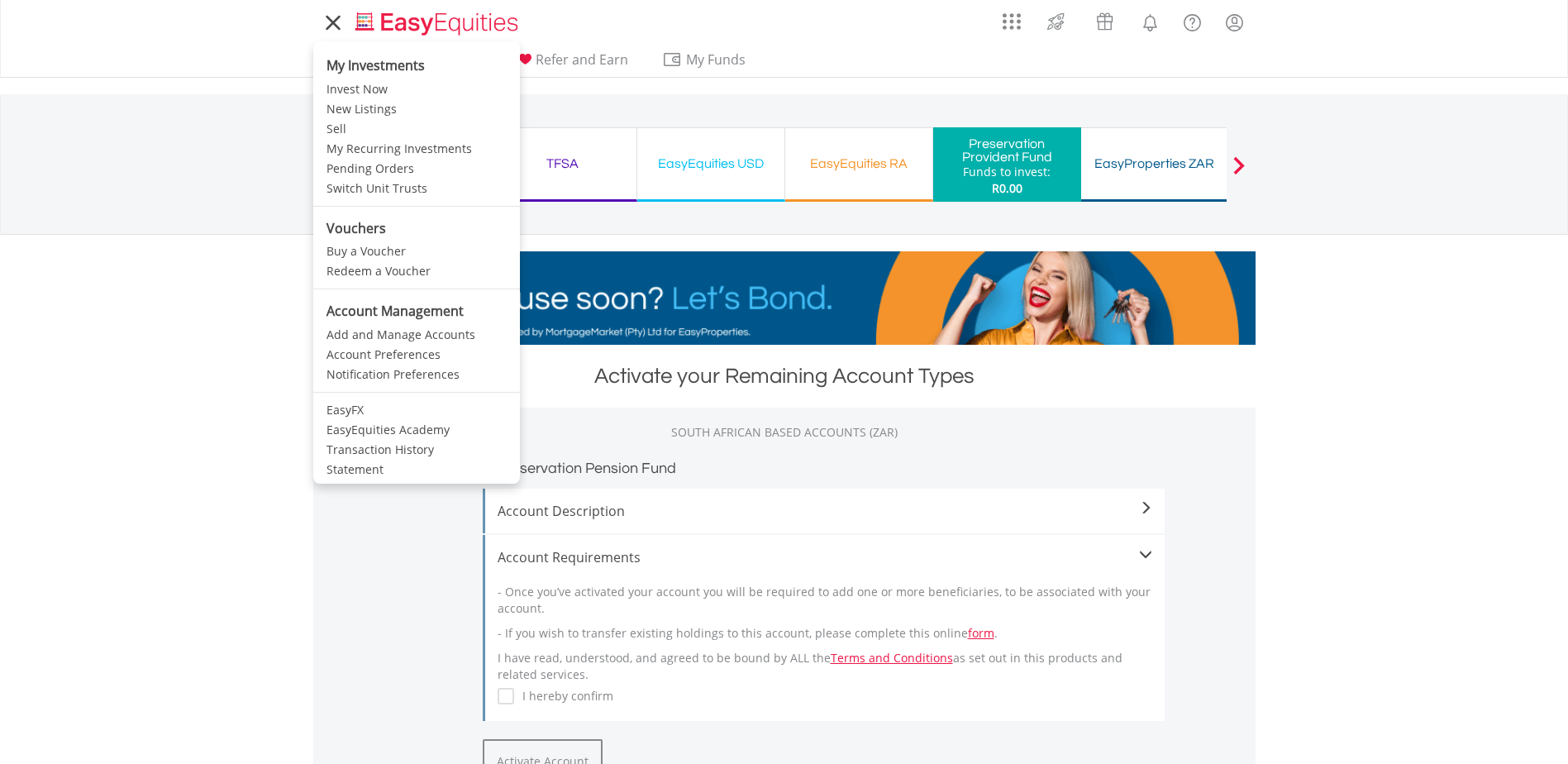
click at [334, 20] on icon at bounding box center [333, 22] width 23 height 20
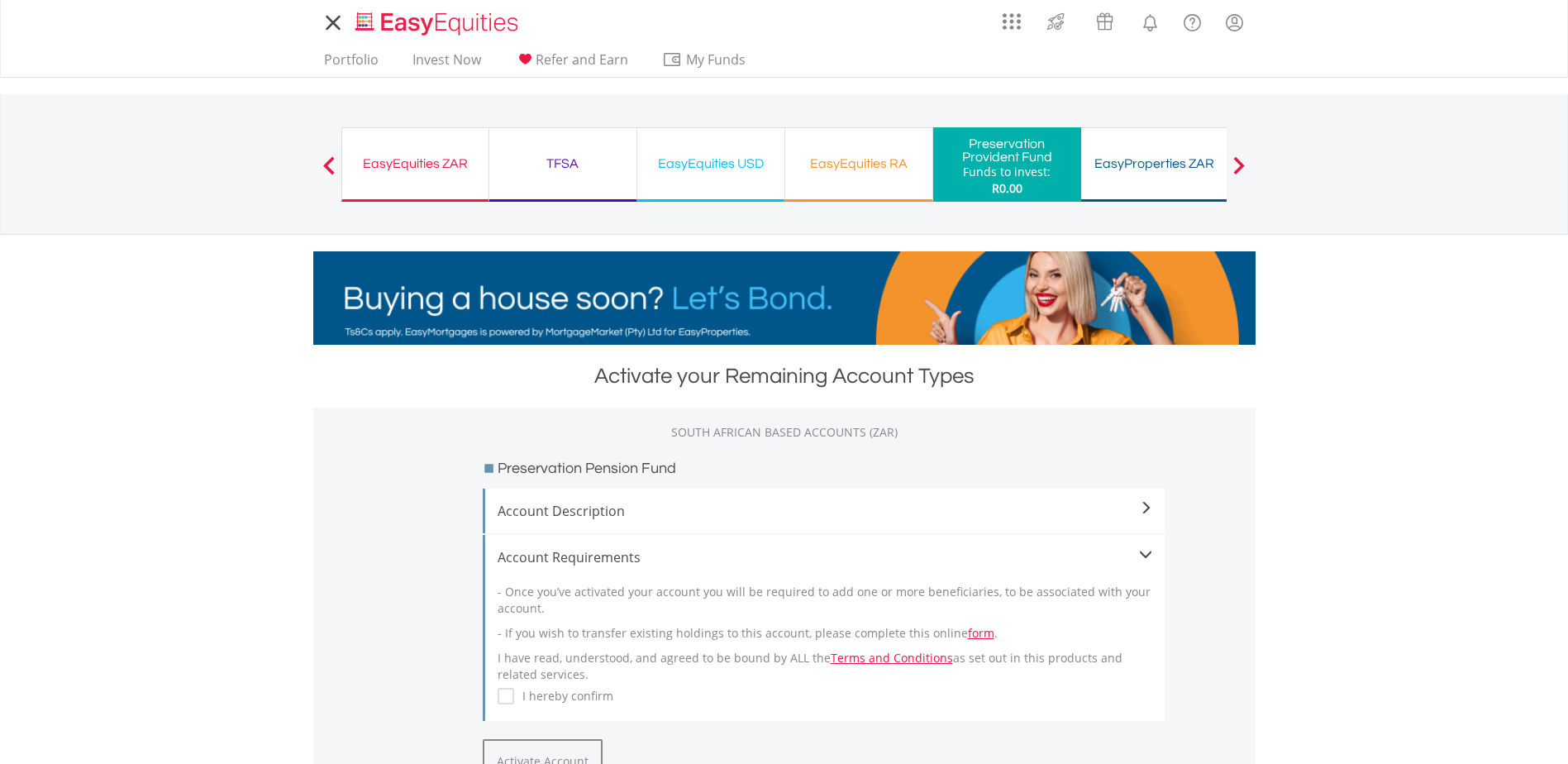
click at [334, 20] on icon at bounding box center [333, 23] width 12 height 12
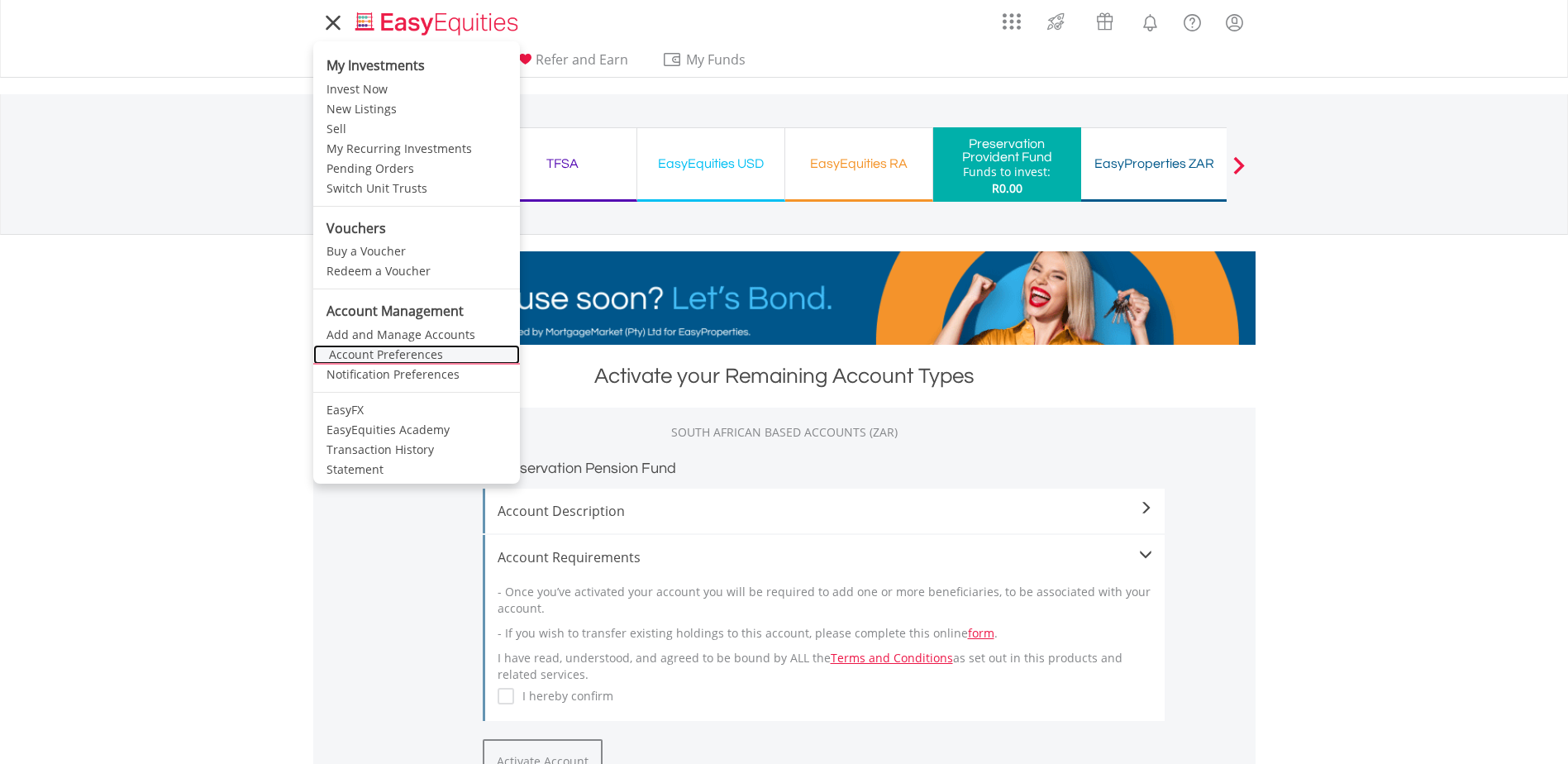
click at [351, 359] on link "Account Preferences" at bounding box center [417, 354] width 207 height 19
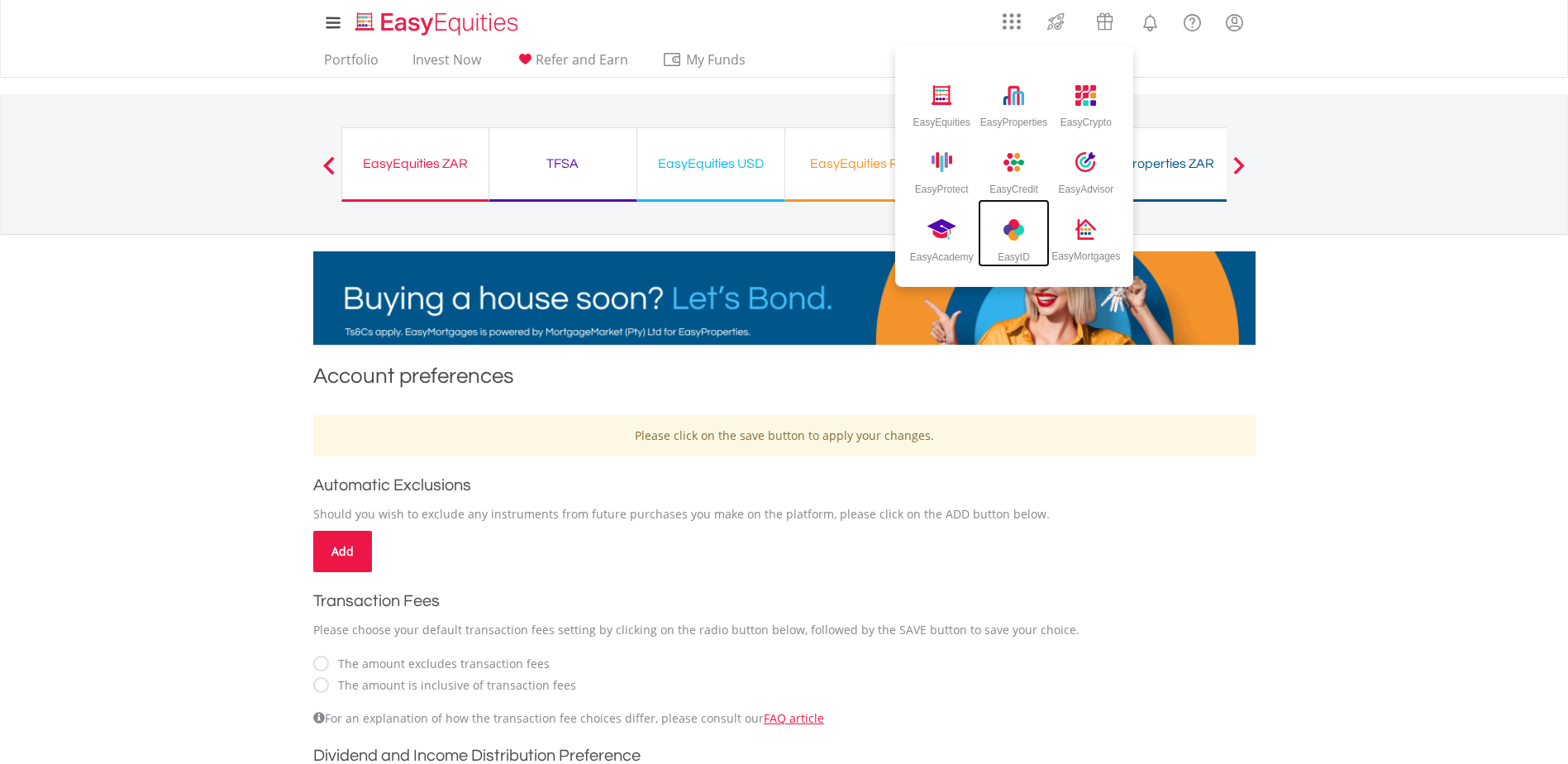
click at [1011, 235] on img at bounding box center [1013, 230] width 20 height 21
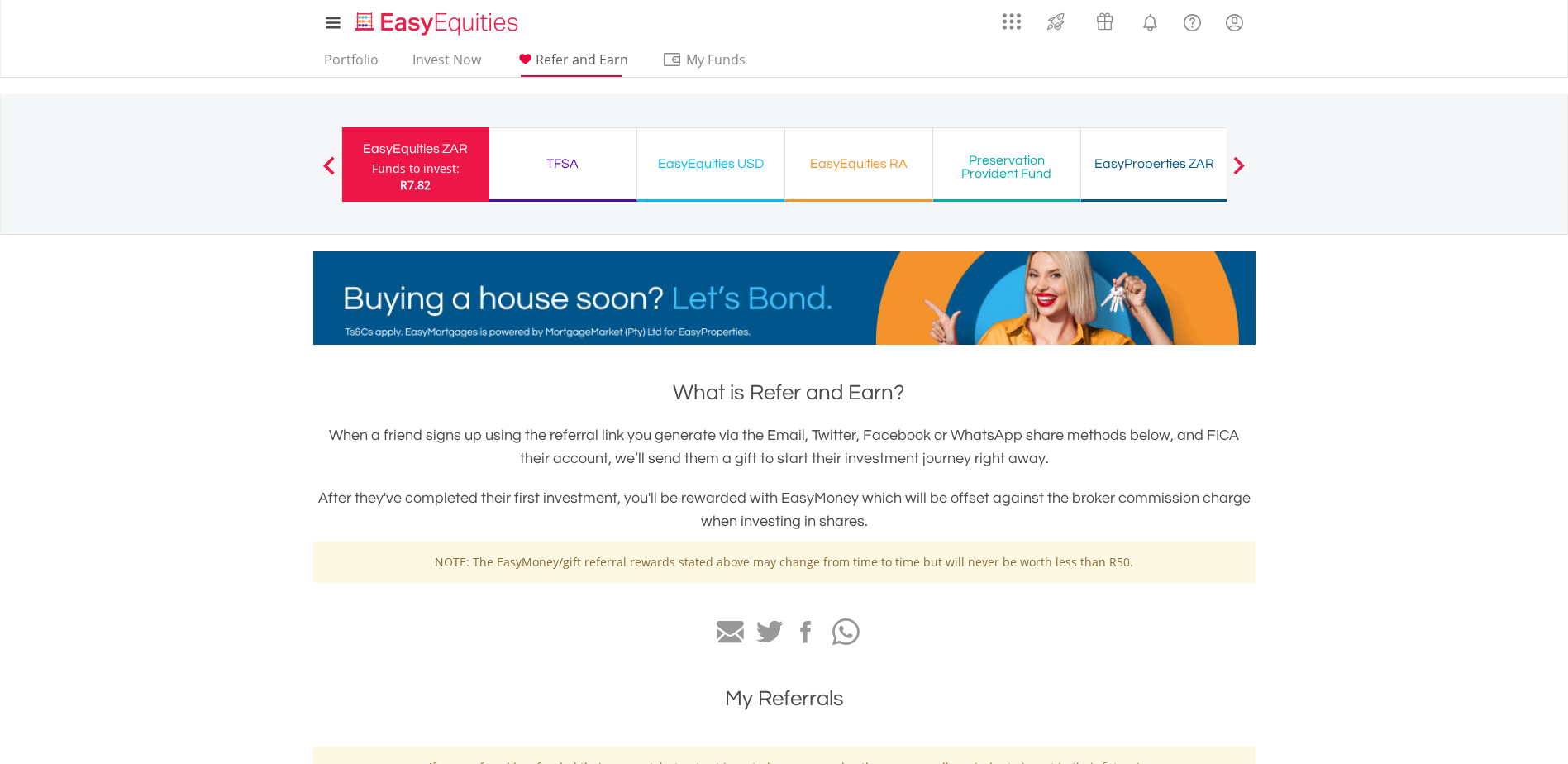
click at [587, 51] on span "Refer and Earn" at bounding box center [581, 59] width 93 height 19
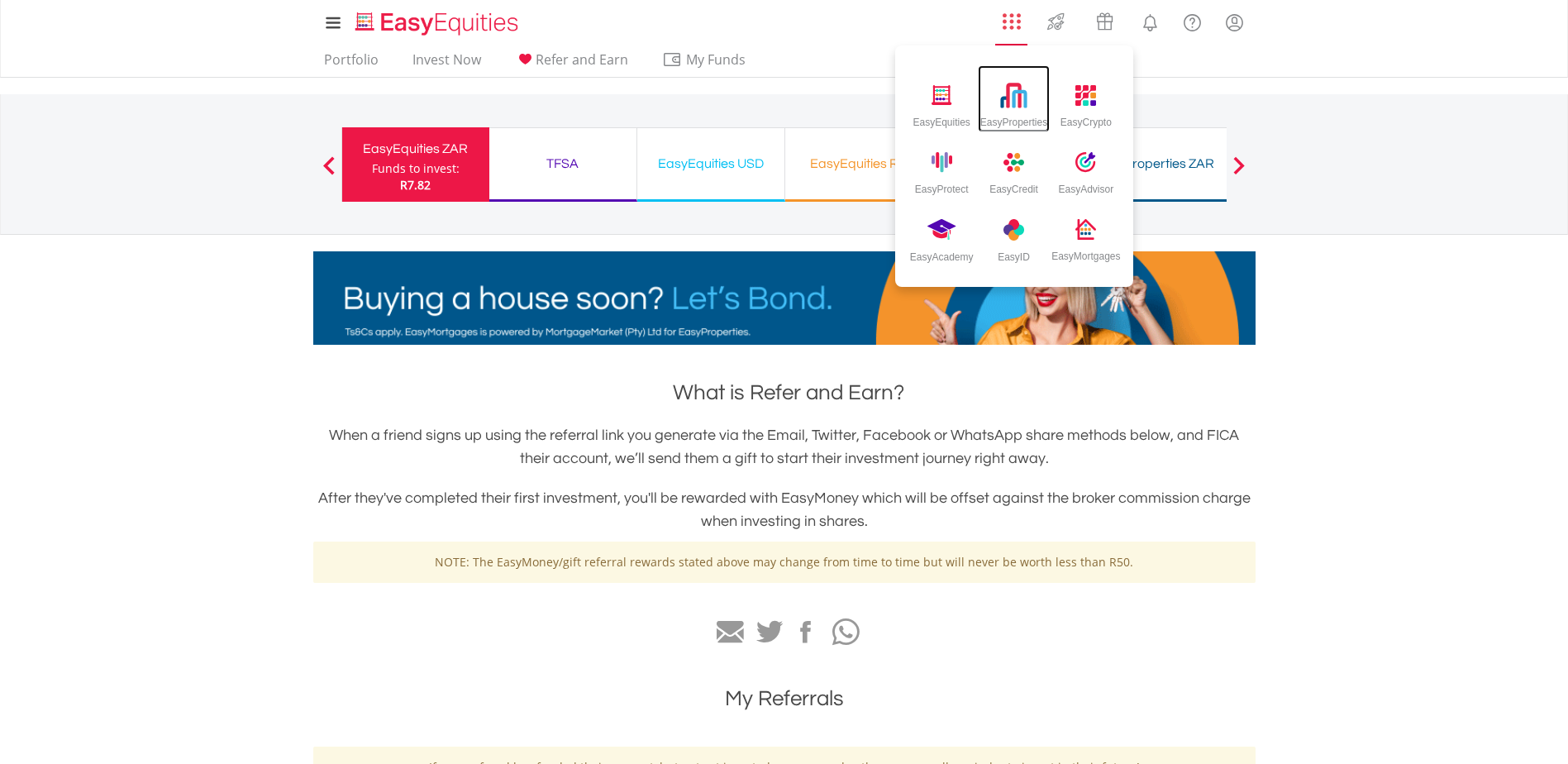
click at [1011, 98] on img at bounding box center [1013, 95] width 27 height 27
